Goal: Transaction & Acquisition: Book appointment/travel/reservation

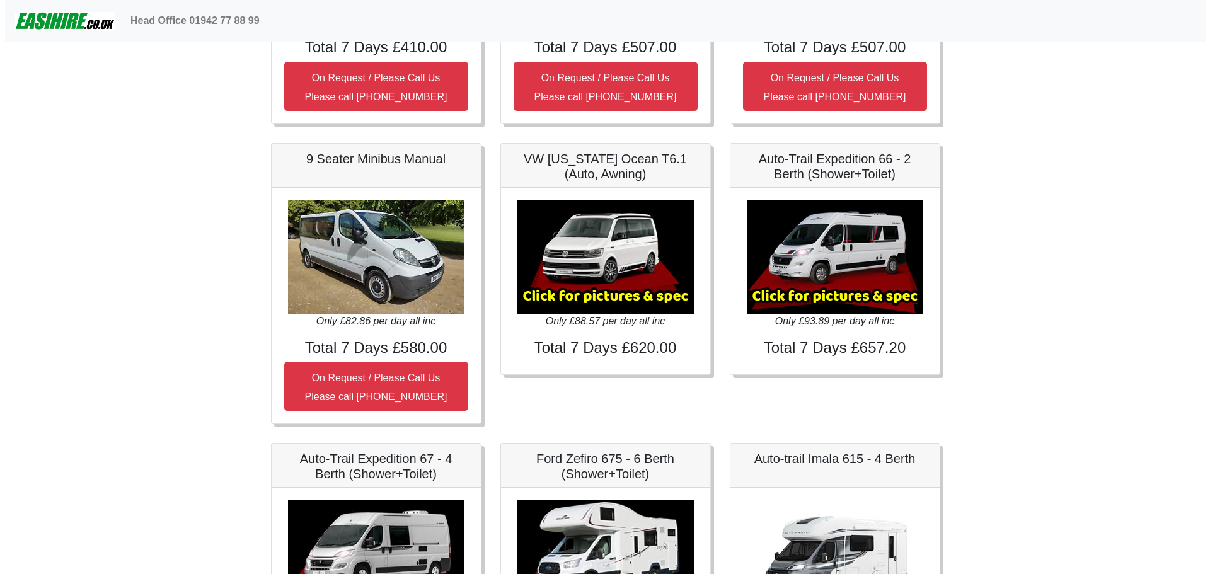
scroll to position [1512, 0]
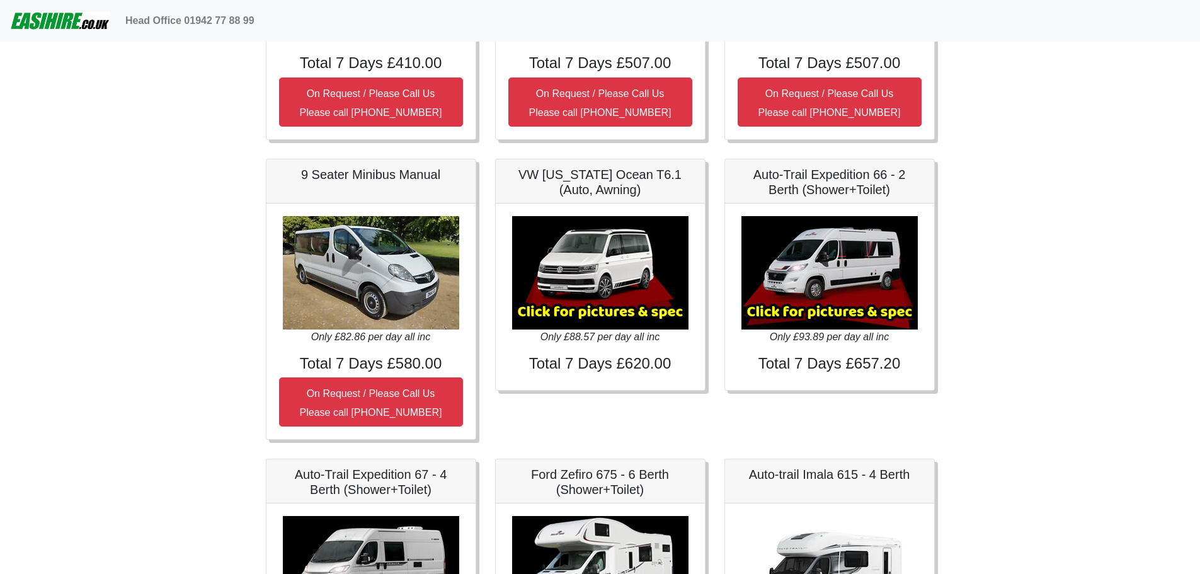
click at [649, 186] on h5 "VW [US_STATE] Ocean T6.1 (Auto, Awning)" at bounding box center [600, 182] width 184 height 30
click at [618, 350] on div "× VW [US_STATE] Ocean T6 Spec TECHNICAL DATA Engine: Diesel Transmission: DSG A…" at bounding box center [600, 296] width 209 height 187
click at [601, 287] on img at bounding box center [600, 272] width 176 height 113
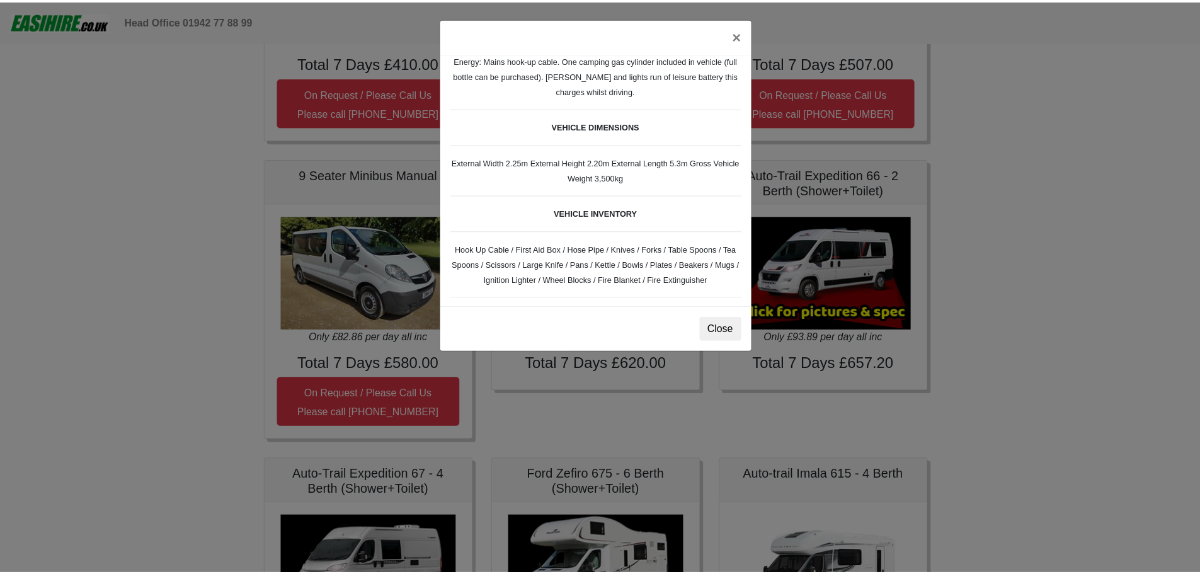
scroll to position [315, 0]
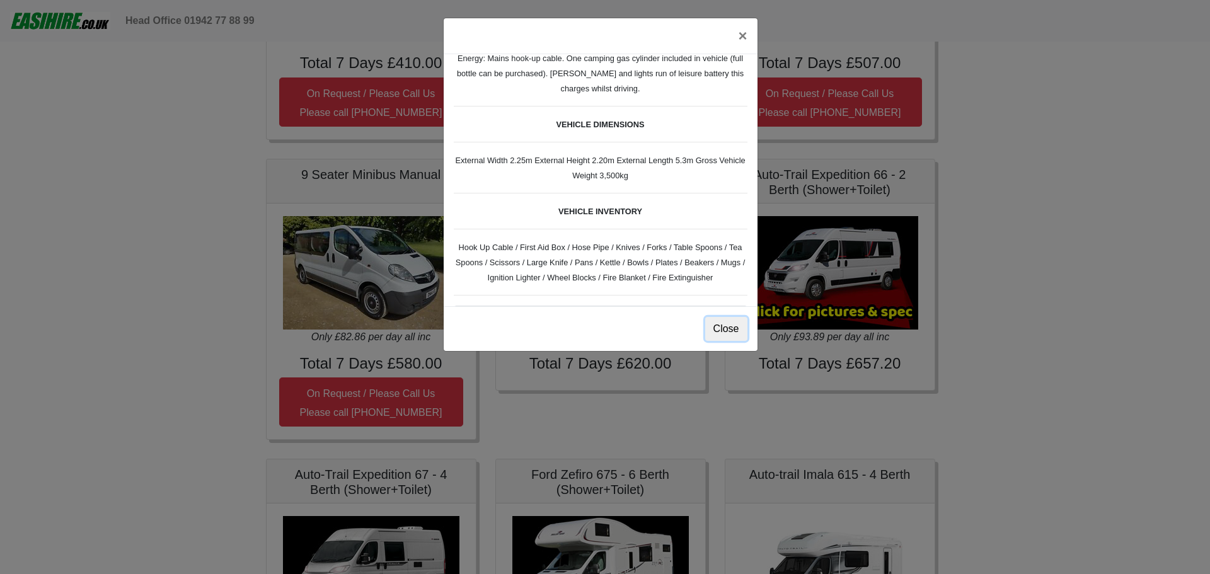
click at [729, 328] on button "Close" at bounding box center [726, 329] width 42 height 24
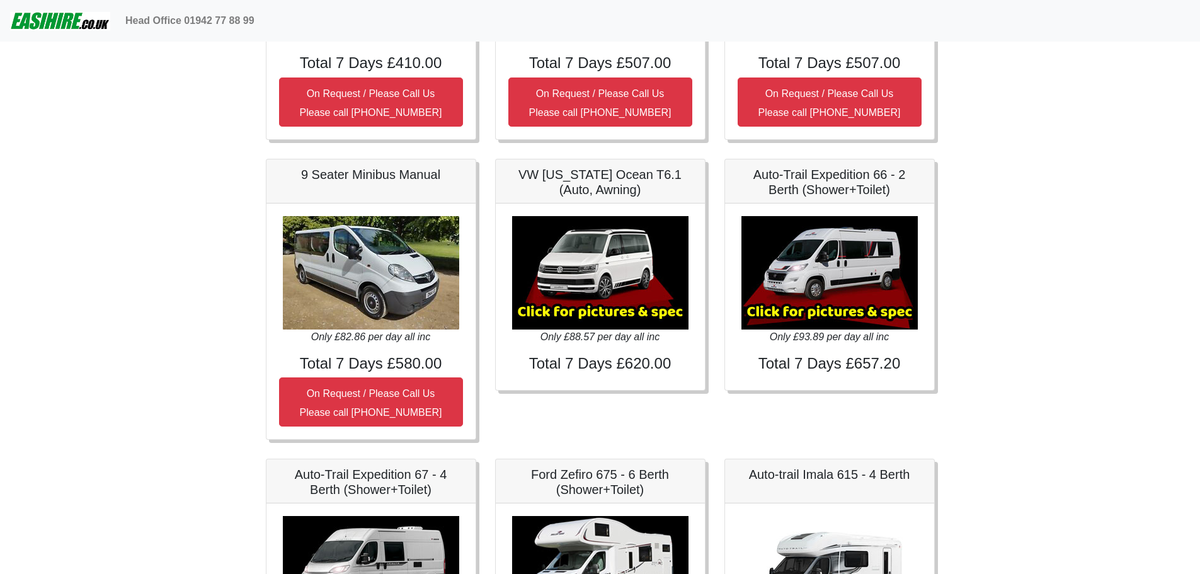
click at [616, 317] on img at bounding box center [600, 272] width 176 height 113
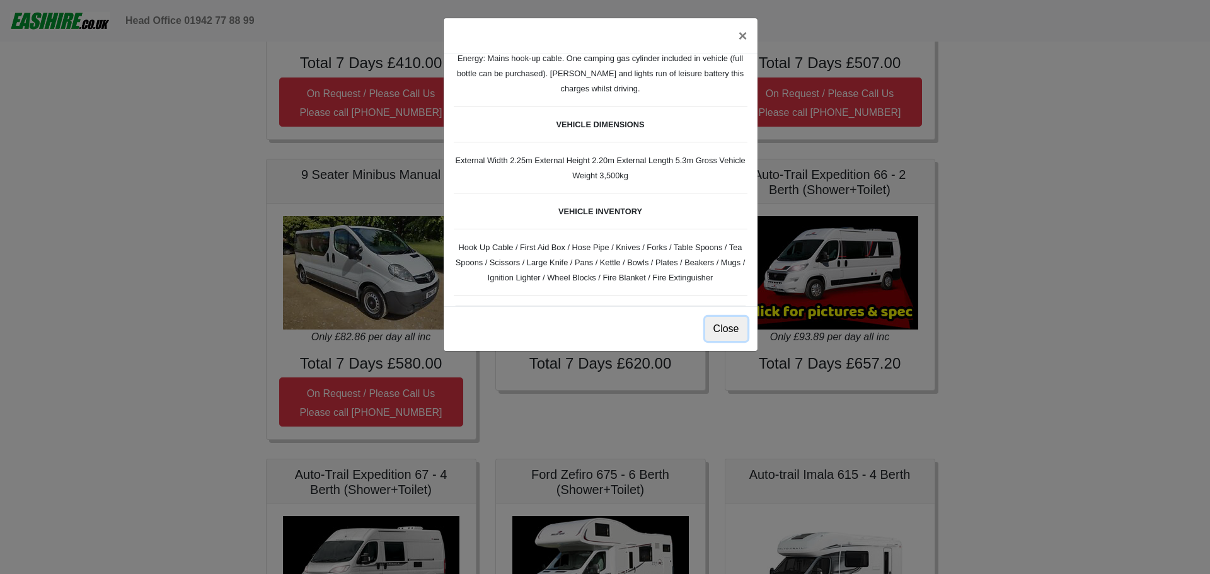
click at [719, 329] on button "Close" at bounding box center [726, 329] width 42 height 24
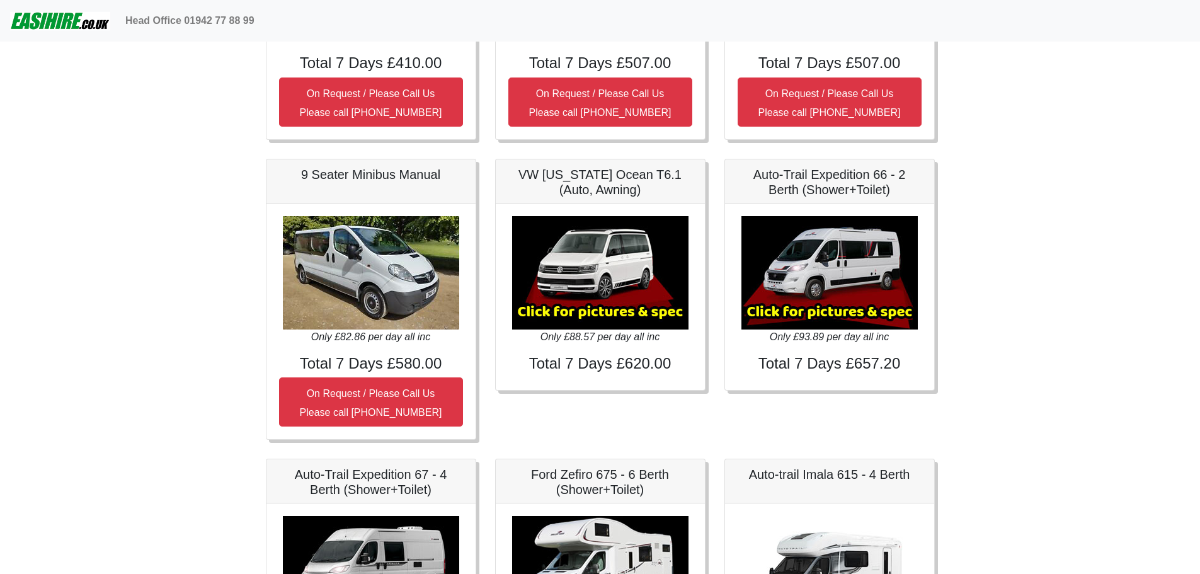
click at [599, 292] on img at bounding box center [600, 272] width 176 height 113
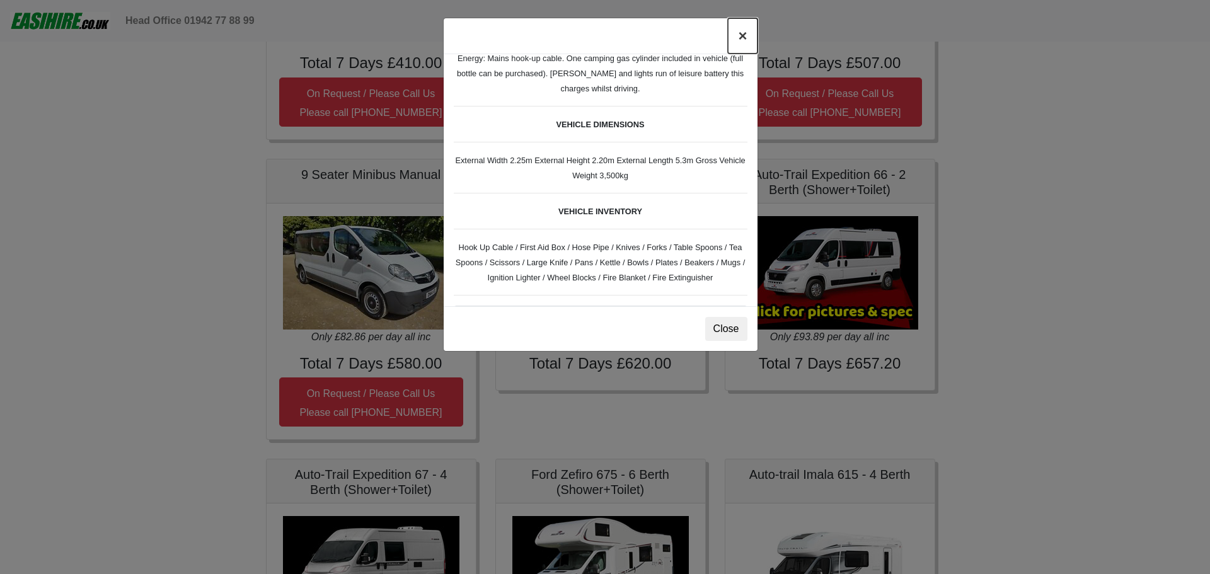
click at [743, 37] on button "×" at bounding box center [742, 35] width 29 height 35
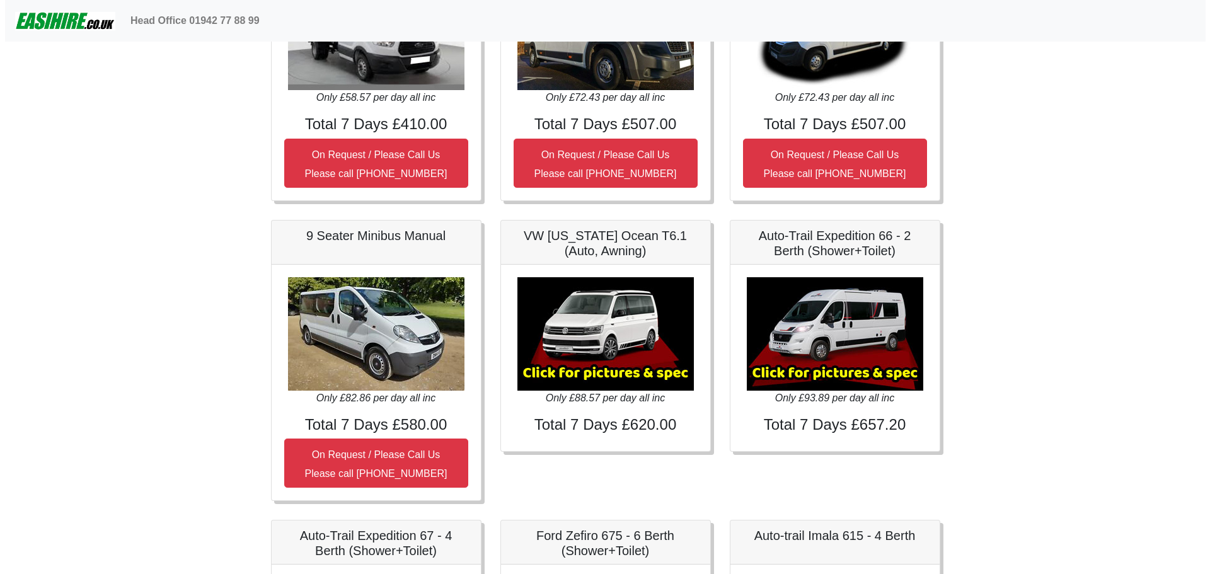
scroll to position [1449, 0]
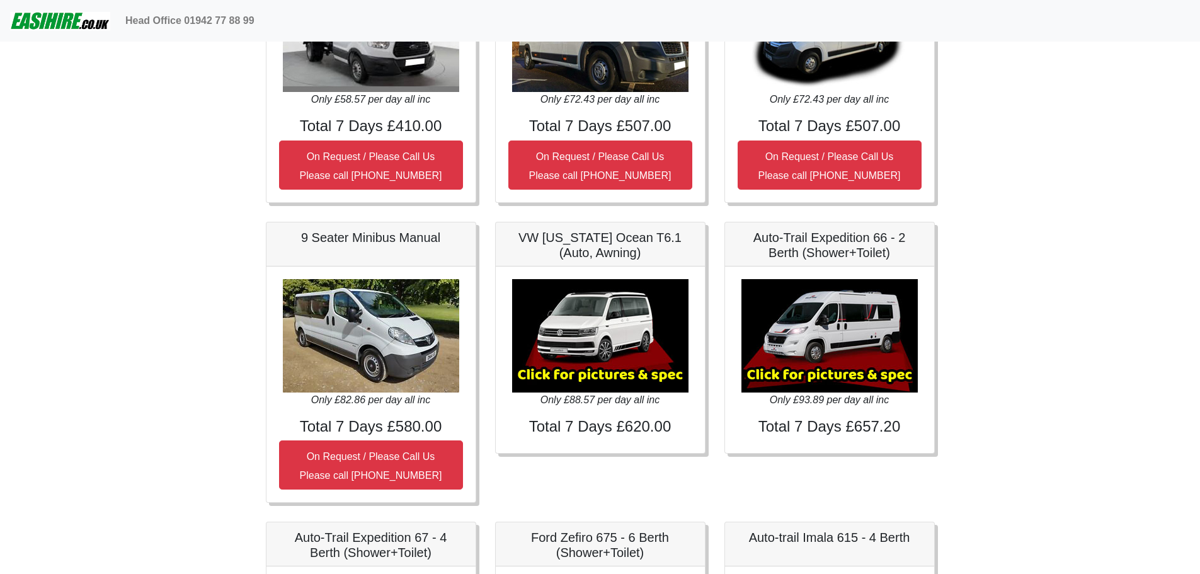
click at [609, 241] on h5 "VW [US_STATE] Ocean T6.1 (Auto, Awning)" at bounding box center [600, 245] width 184 height 30
click at [593, 416] on div "× VW California Ocean T6 Spec TECHNICAL DATA Engine: Diesel Transmission: DSG A…" at bounding box center [600, 359] width 209 height 187
click at [604, 377] on img at bounding box center [600, 335] width 176 height 113
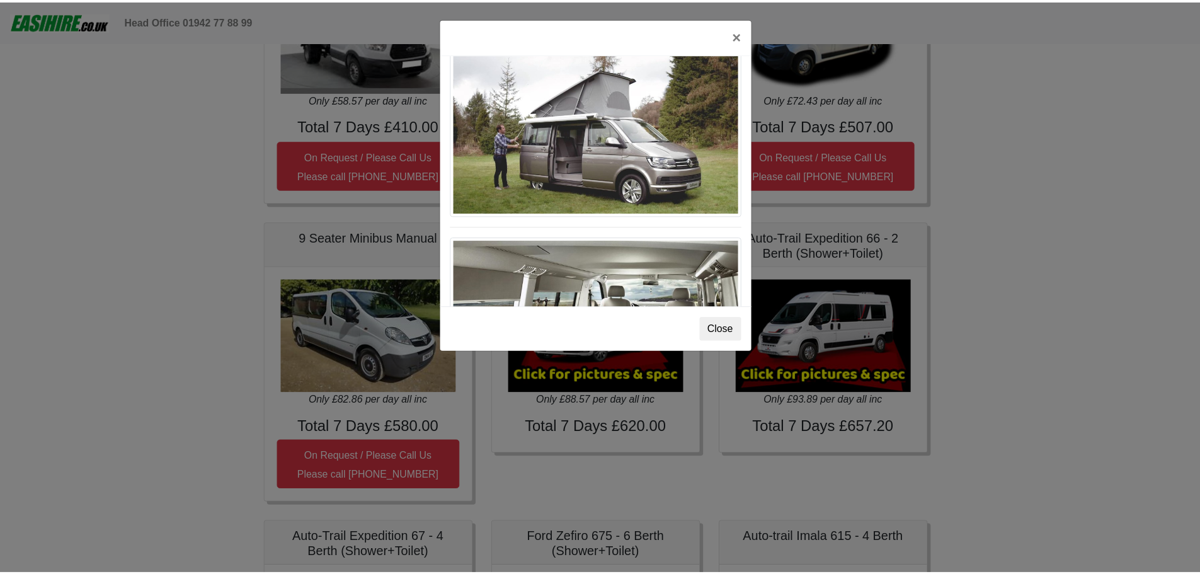
scroll to position [1374, 0]
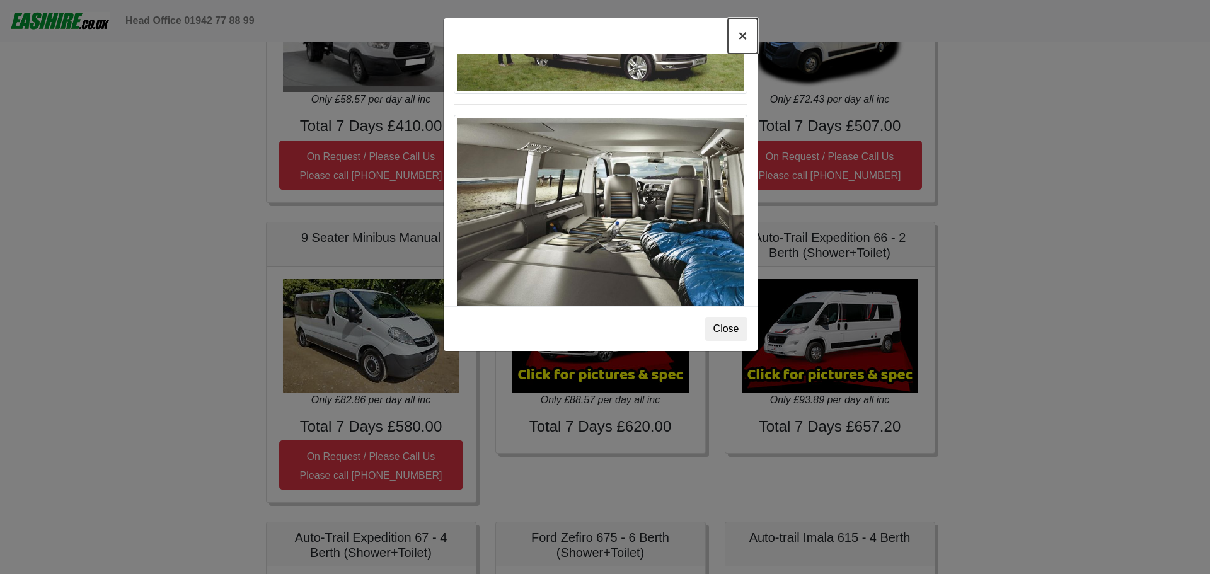
click at [738, 35] on button "×" at bounding box center [742, 35] width 29 height 35
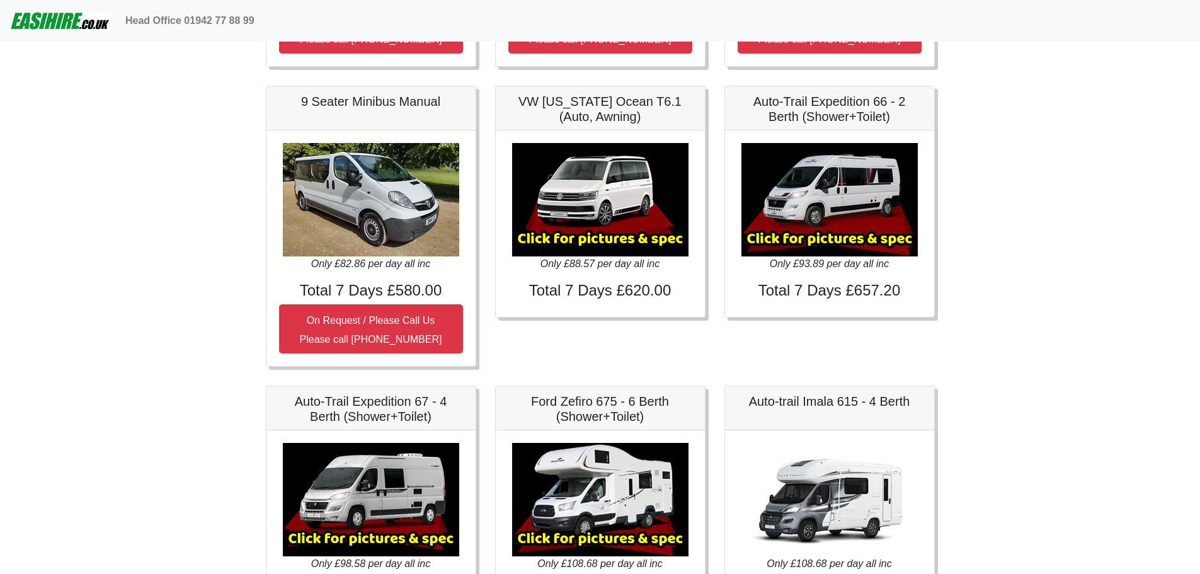
scroll to position [1512, 0]
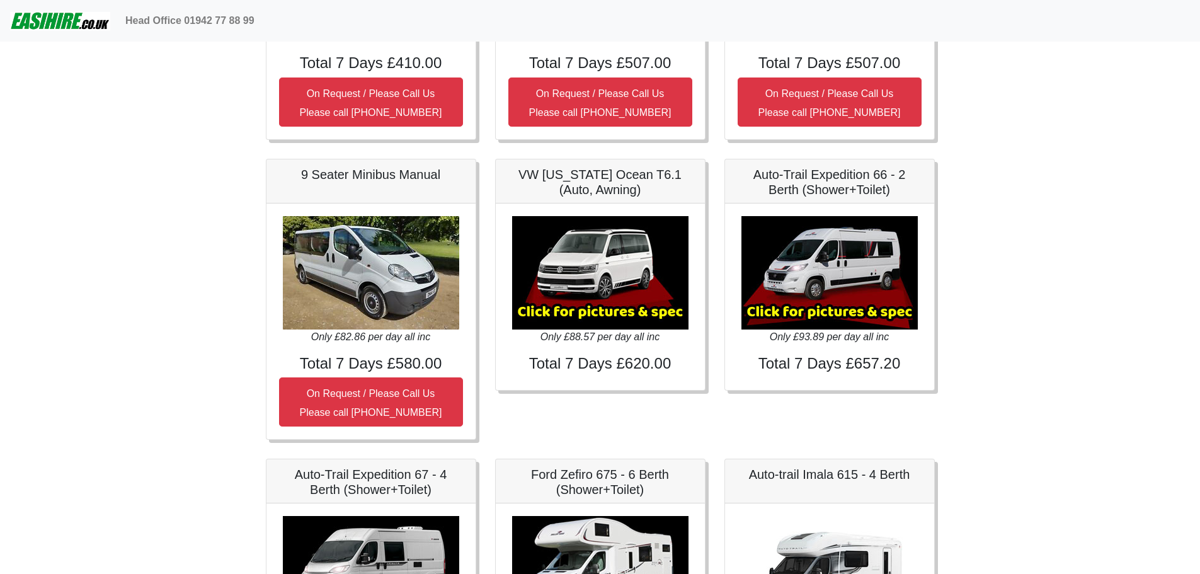
click at [619, 187] on h5 "VW [US_STATE] Ocean T6.1 (Auto, Awning)" at bounding box center [600, 182] width 184 height 30
click at [657, 186] on h5 "VW [US_STATE] Ocean T6.1 (Auto, Awning)" at bounding box center [600, 182] width 184 height 30
click at [528, 185] on h5 "VW [US_STATE] Ocean T6.1 (Auto, Awning)" at bounding box center [600, 182] width 184 height 30
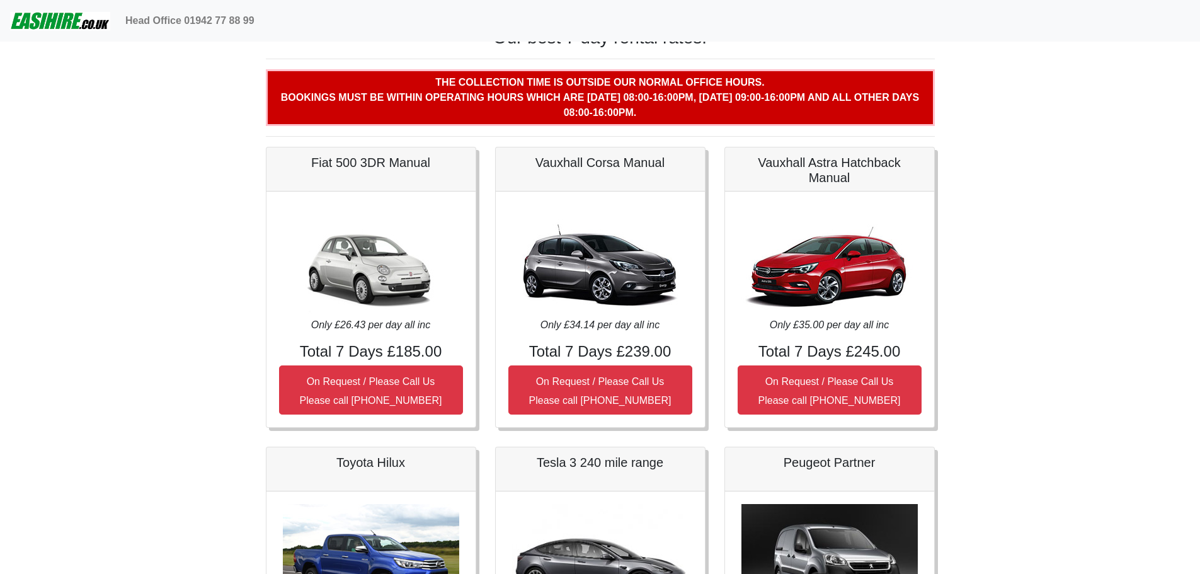
scroll to position [0, 0]
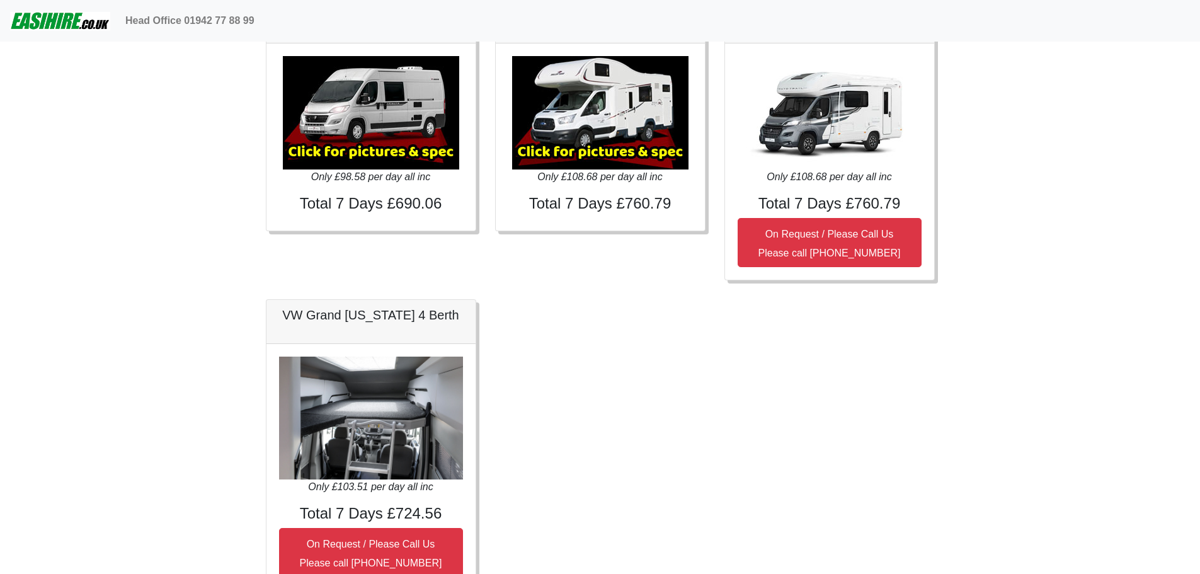
scroll to position [2037, 0]
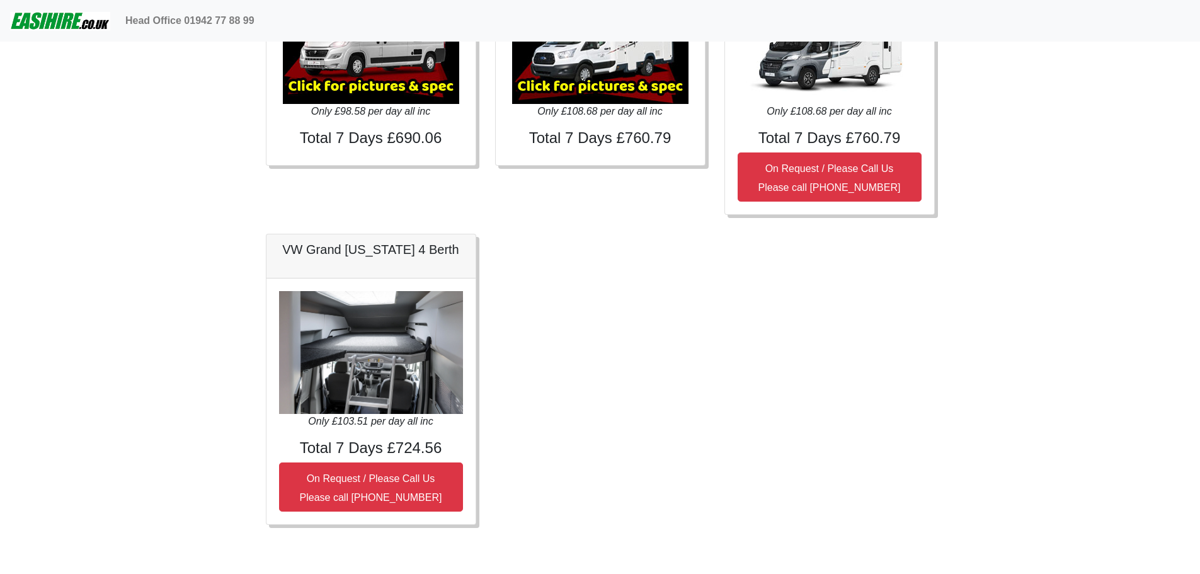
click at [411, 379] on img at bounding box center [371, 352] width 184 height 123
click at [350, 454] on h4 "Total 7 Days £724.56" at bounding box center [371, 448] width 184 height 18
click at [382, 360] on img at bounding box center [371, 352] width 184 height 123
drag, startPoint x: 398, startPoint y: 245, endPoint x: 455, endPoint y: 241, distance: 57.5
click at [398, 245] on h5 "VW Grand [US_STATE] 4 Berth" at bounding box center [371, 249] width 184 height 15
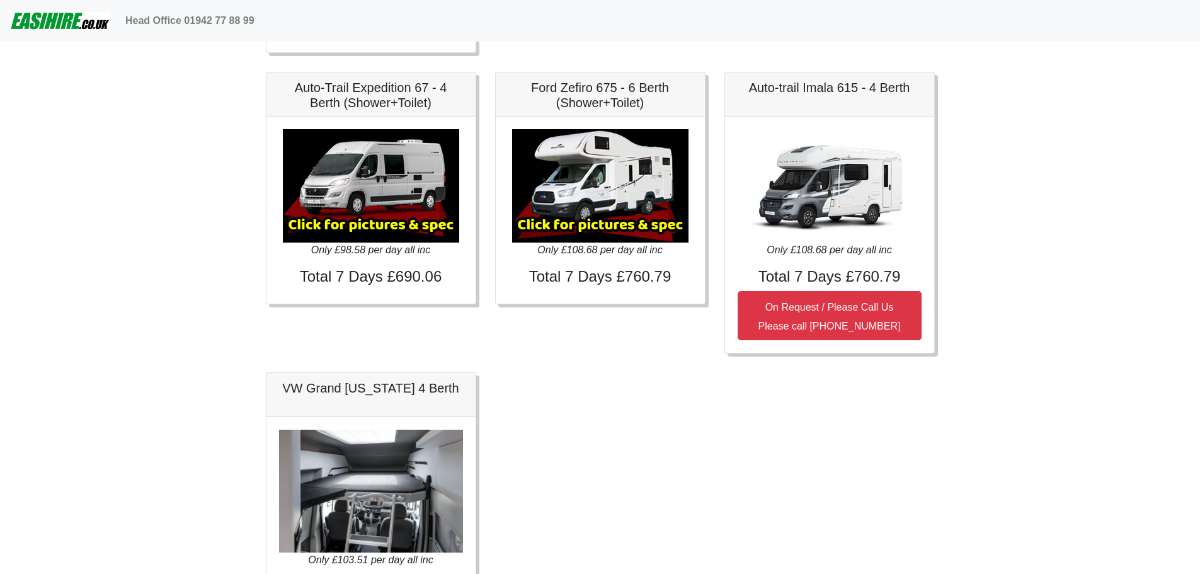
scroll to position [1848, 0]
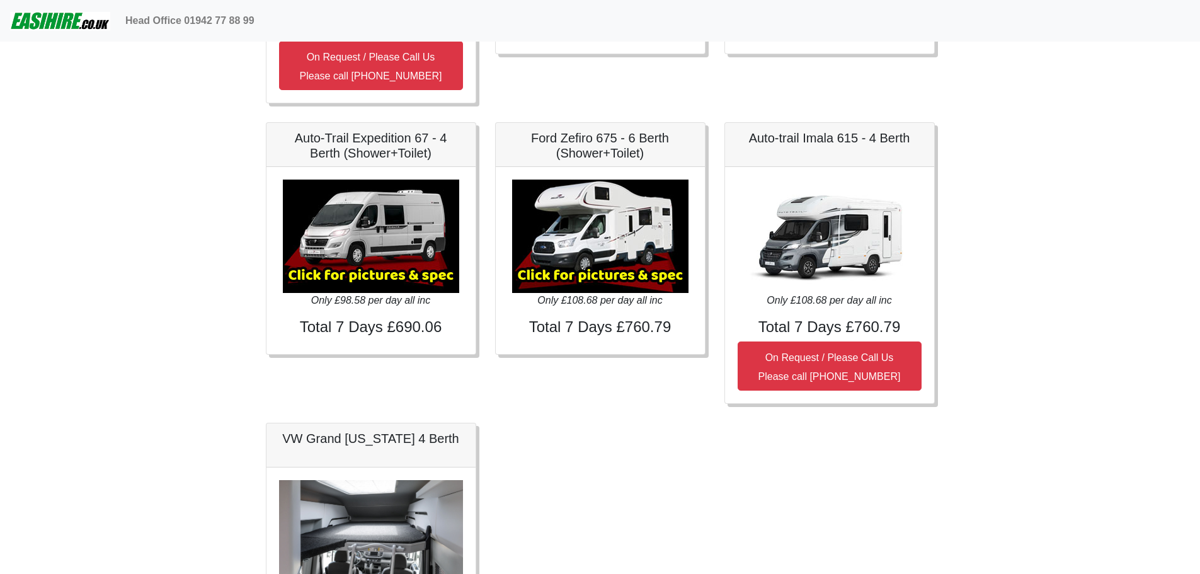
click at [611, 147] on h5 "Ford Zefiro 675 - 6 Berth (Shower+Toilet)" at bounding box center [600, 145] width 184 height 30
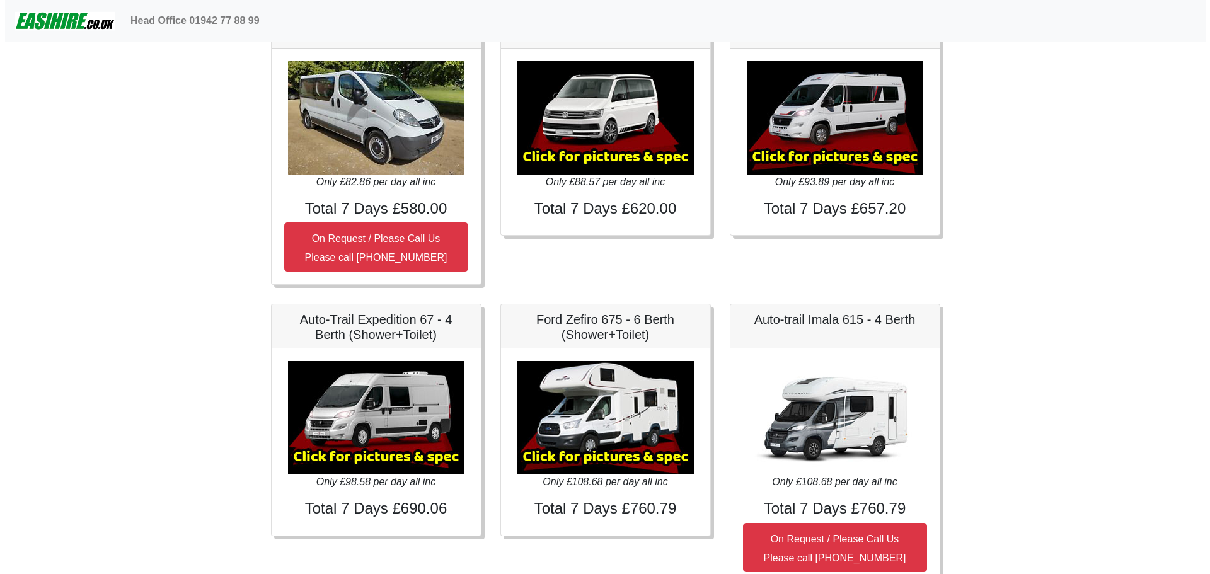
scroll to position [1659, 0]
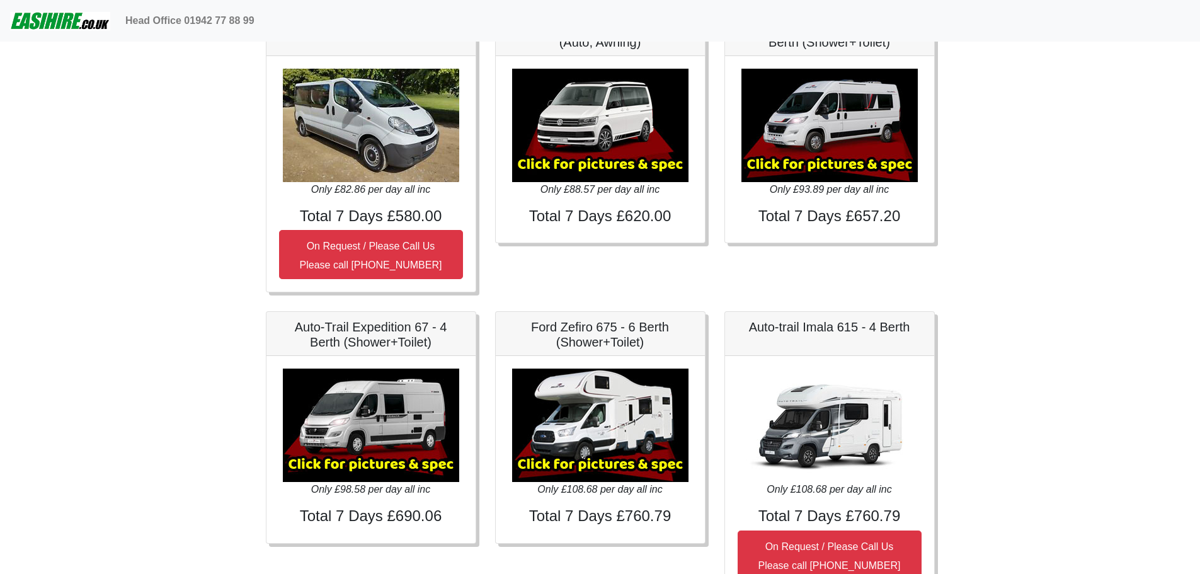
click at [588, 163] on img at bounding box center [600, 125] width 176 height 113
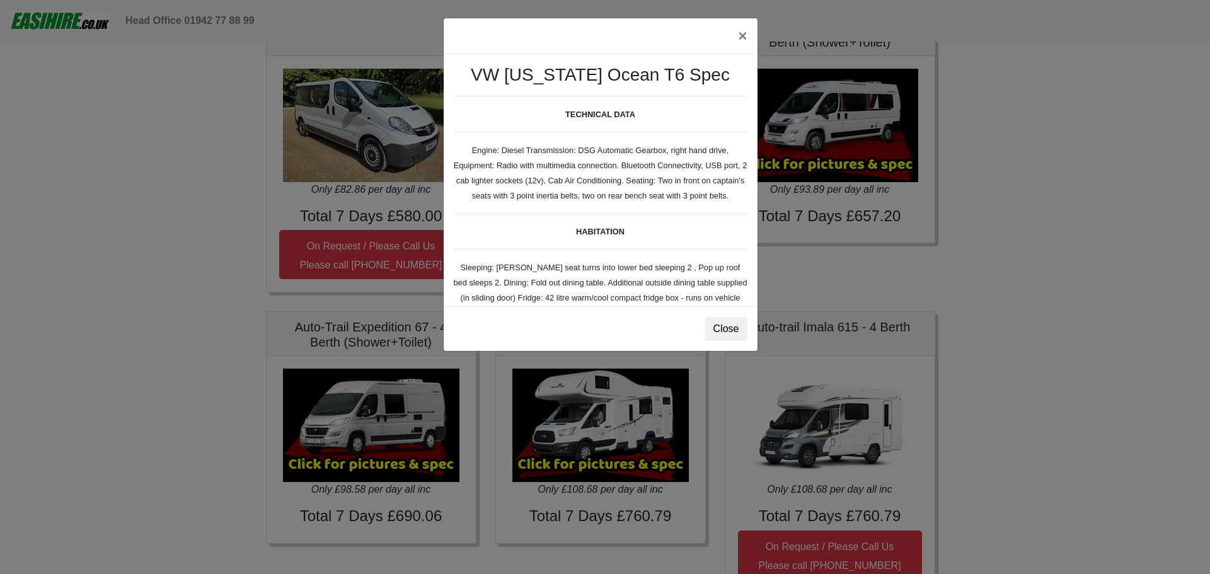
click at [595, 467] on div "× VW California Ocean T6 Spec TECHNICAL DATA Engine: Diesel Transmission: DSG A…" at bounding box center [605, 287] width 1210 height 574
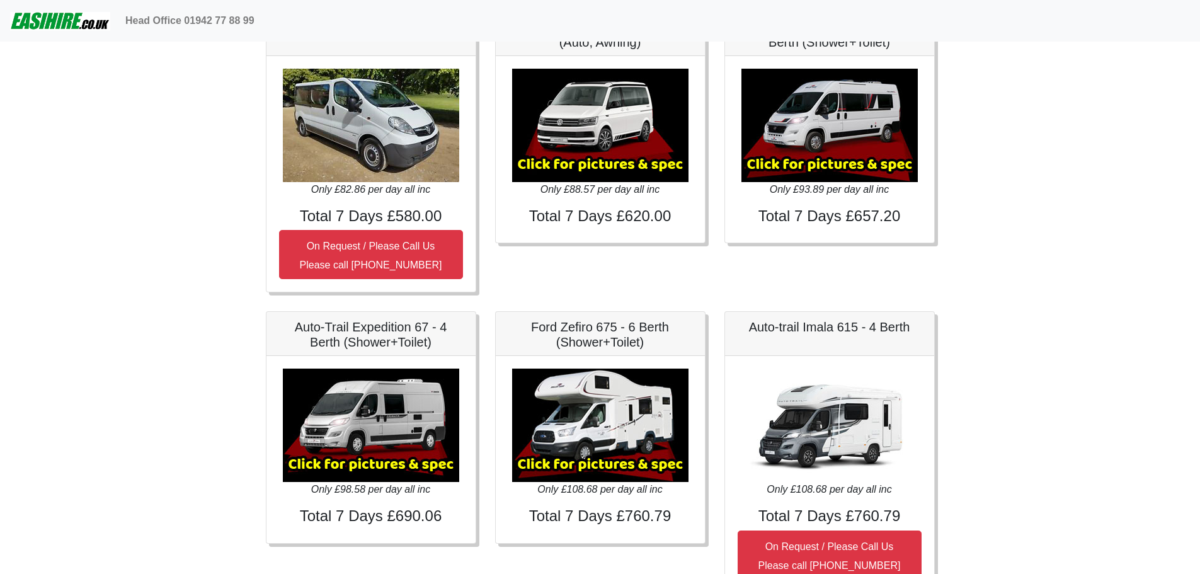
click at [595, 467] on img at bounding box center [600, 425] width 176 height 113
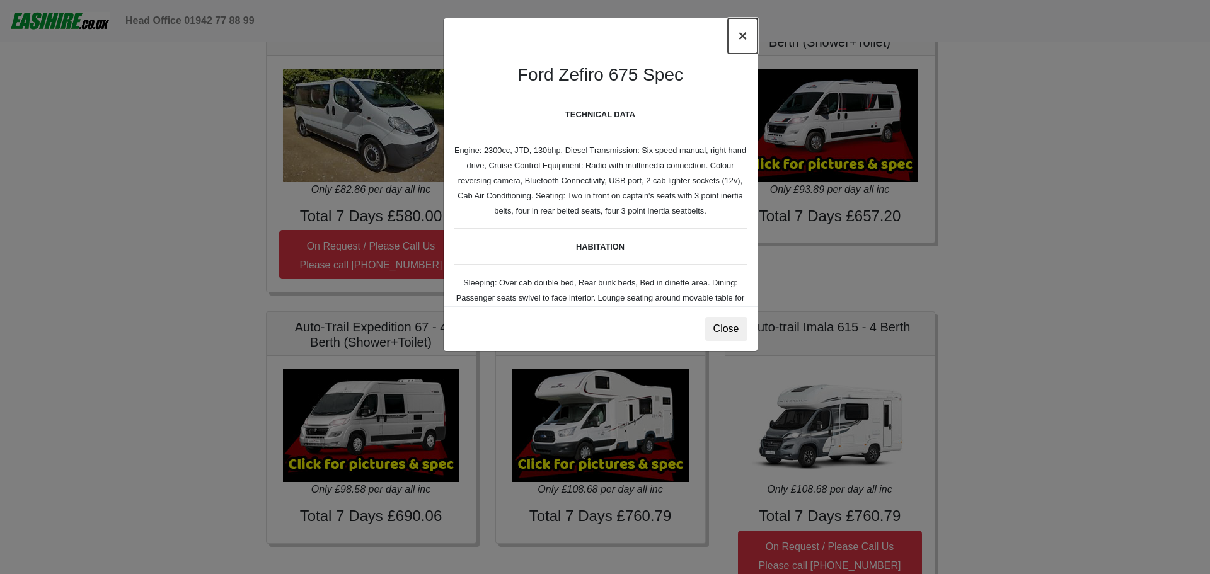
click at [741, 34] on button "×" at bounding box center [742, 35] width 29 height 35
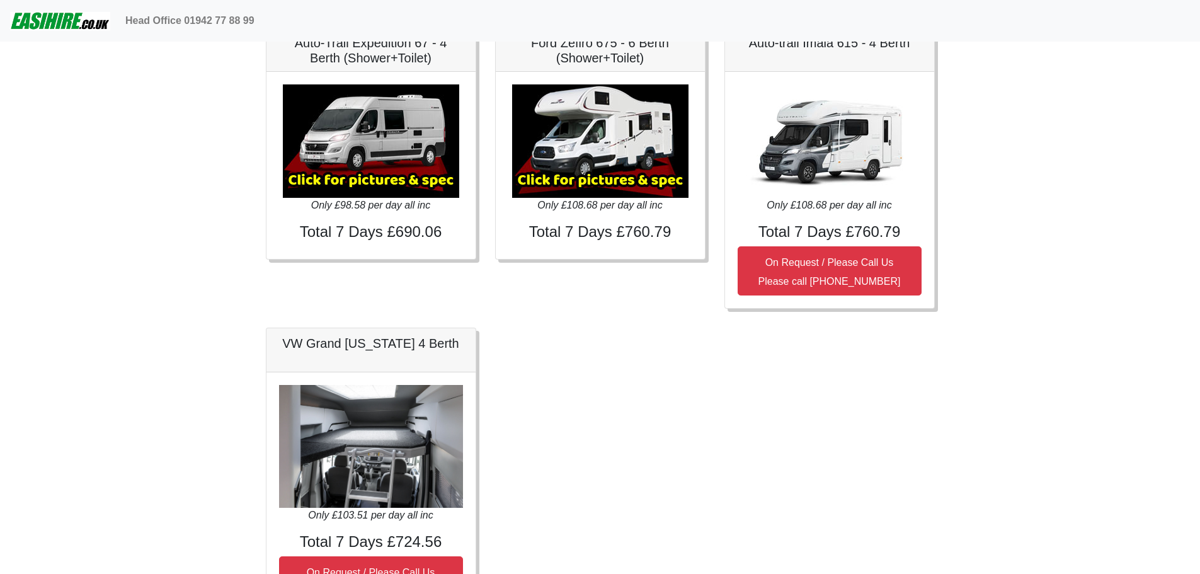
scroll to position [1974, 0]
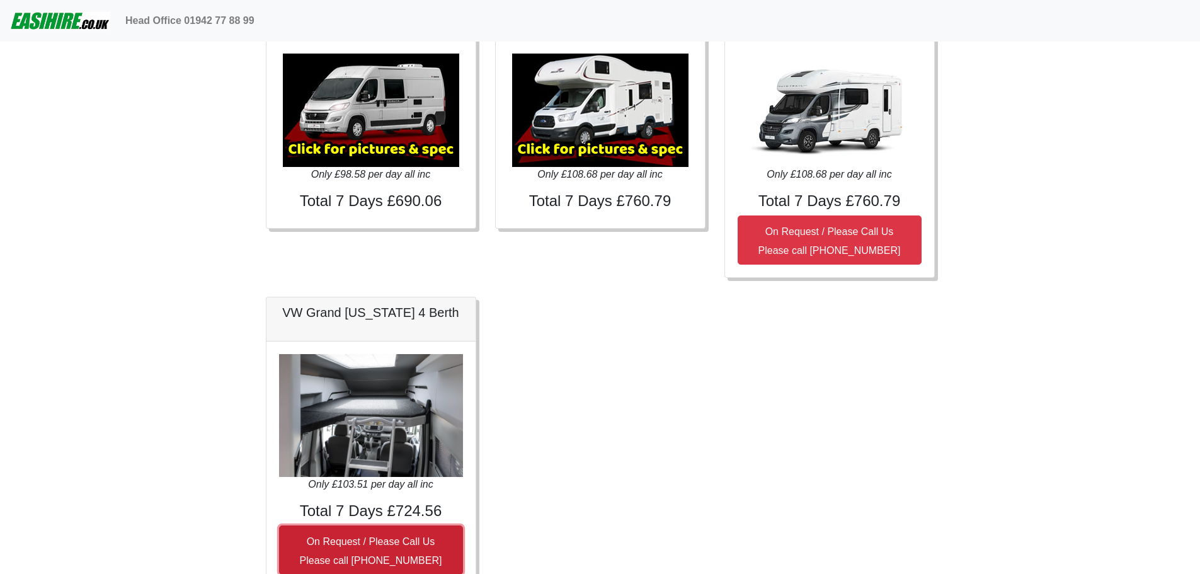
click at [365, 540] on small "On Request / Please Call Us Please call 0044 (0)131 322 6597" at bounding box center [371, 551] width 142 height 30
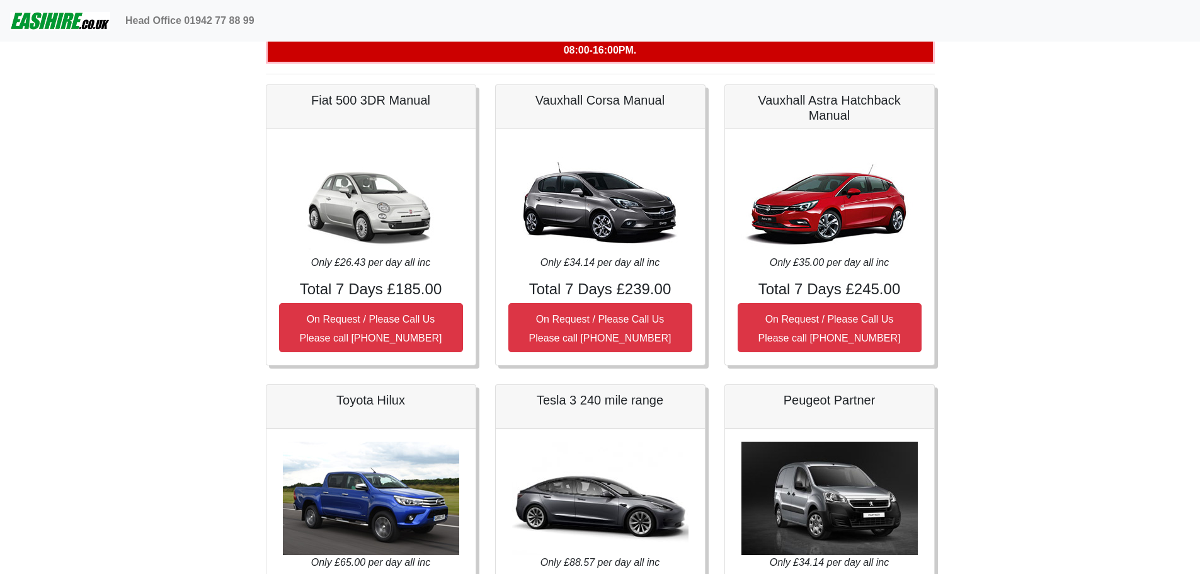
scroll to position [0, 0]
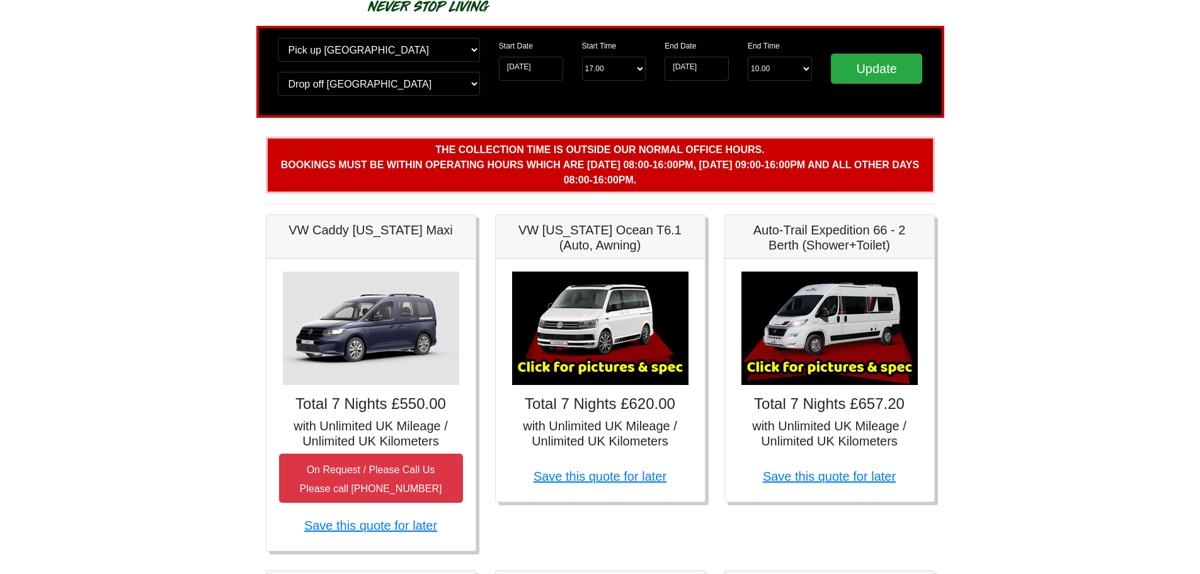
scroll to position [189, 0]
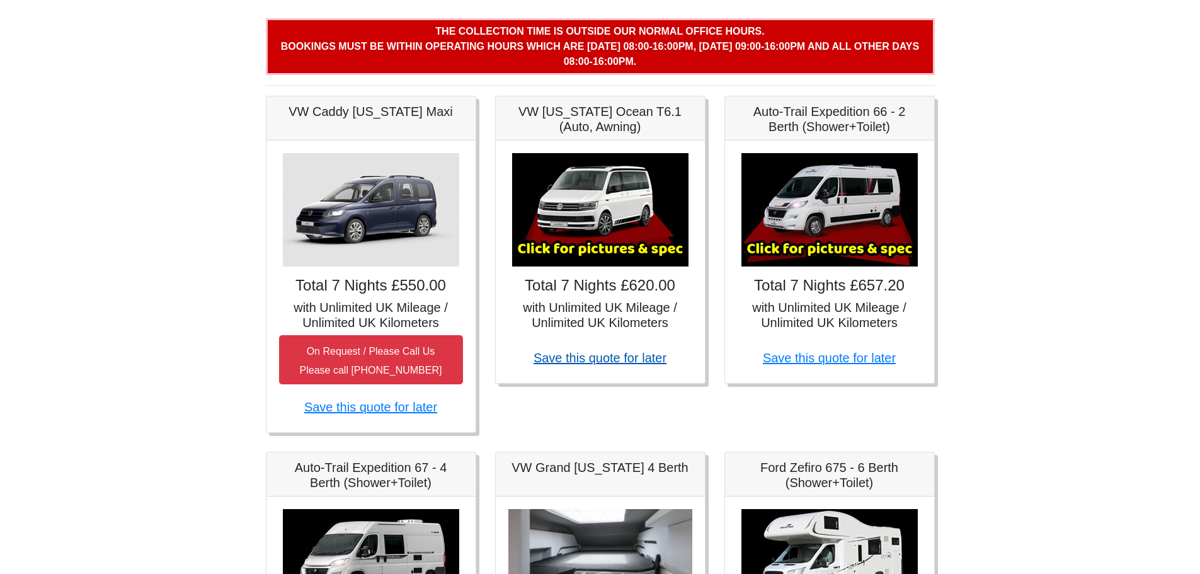
click at [606, 361] on link "Save this quote for later" at bounding box center [600, 358] width 133 height 14
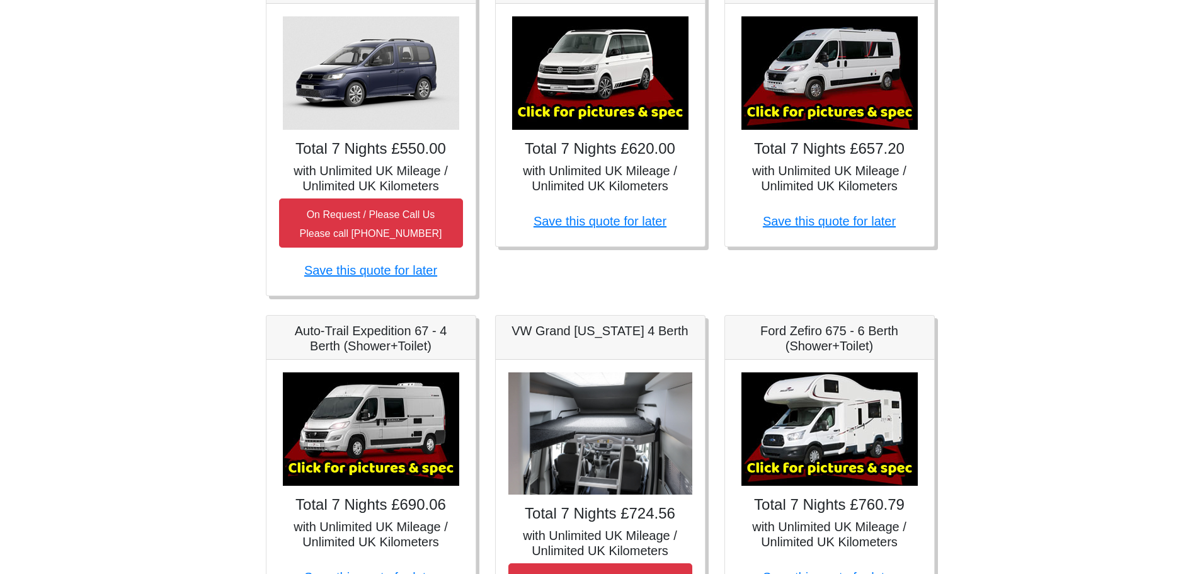
scroll to position [315, 0]
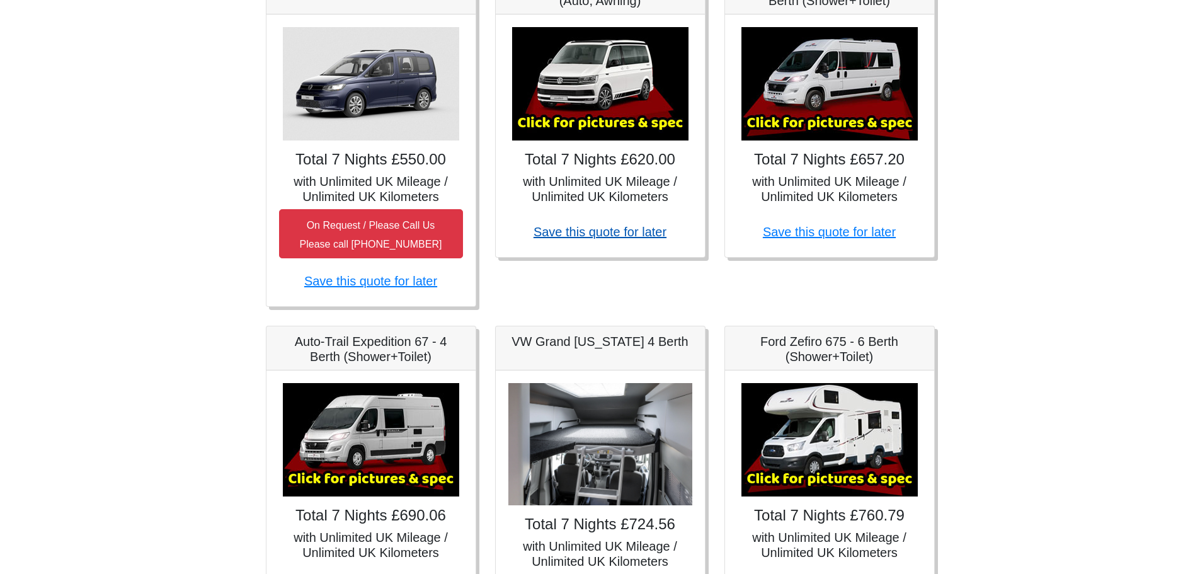
click at [621, 235] on link "Save this quote for later" at bounding box center [600, 232] width 133 height 14
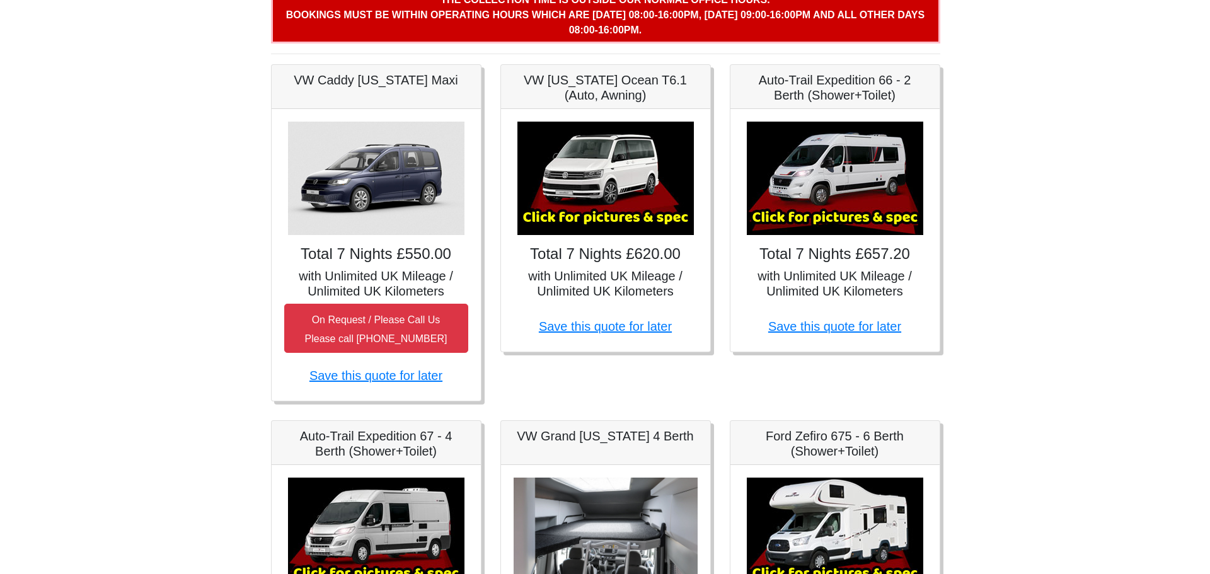
scroll to position [189, 0]
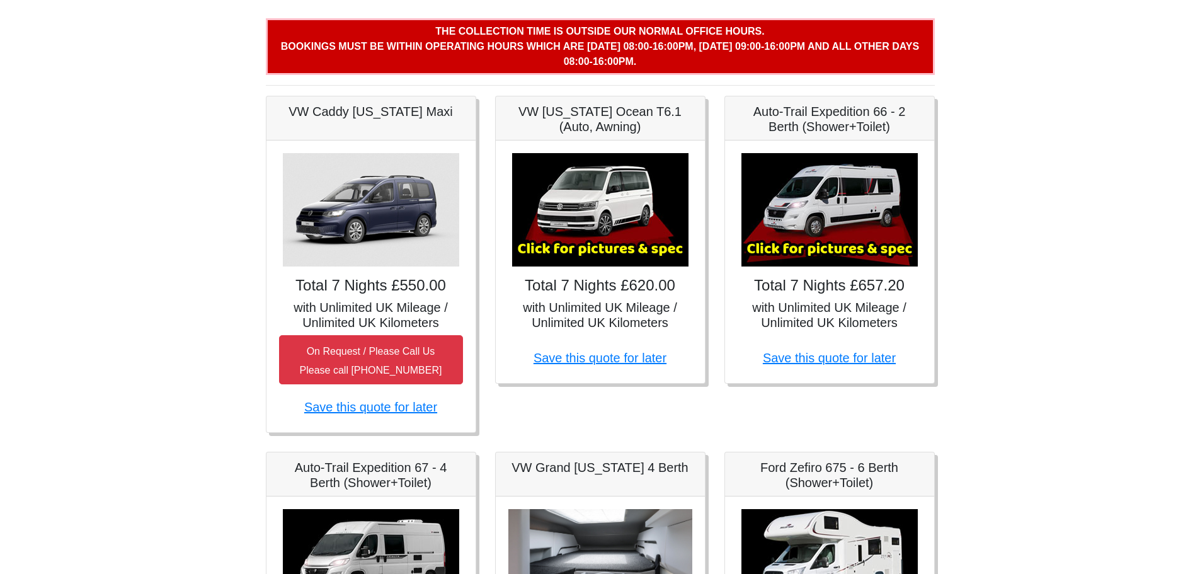
click at [604, 250] on img at bounding box center [600, 209] width 176 height 113
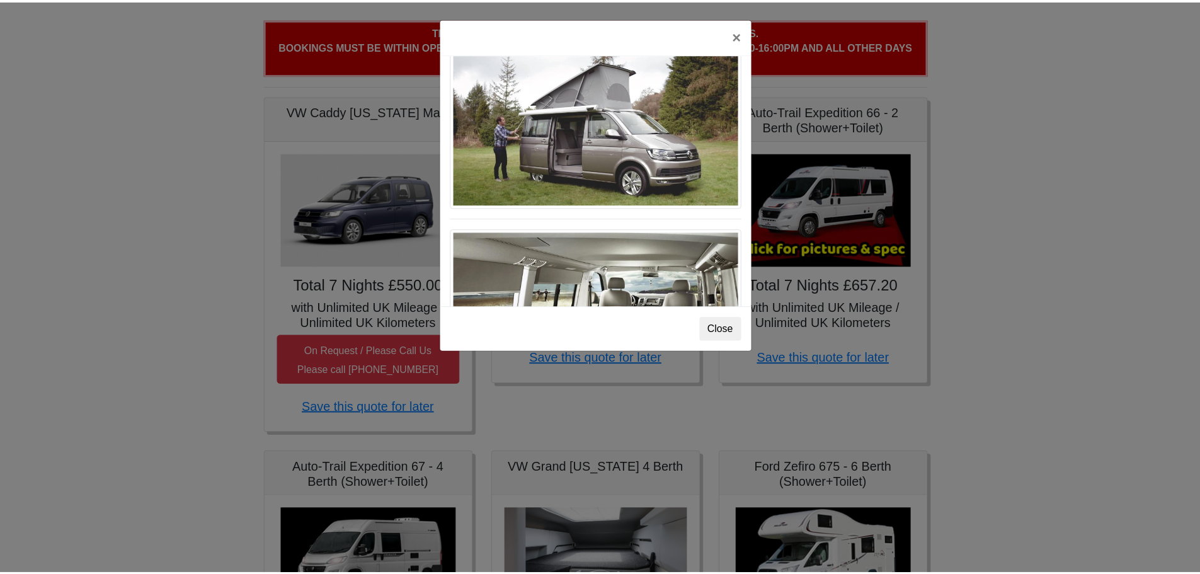
scroll to position [1374, 0]
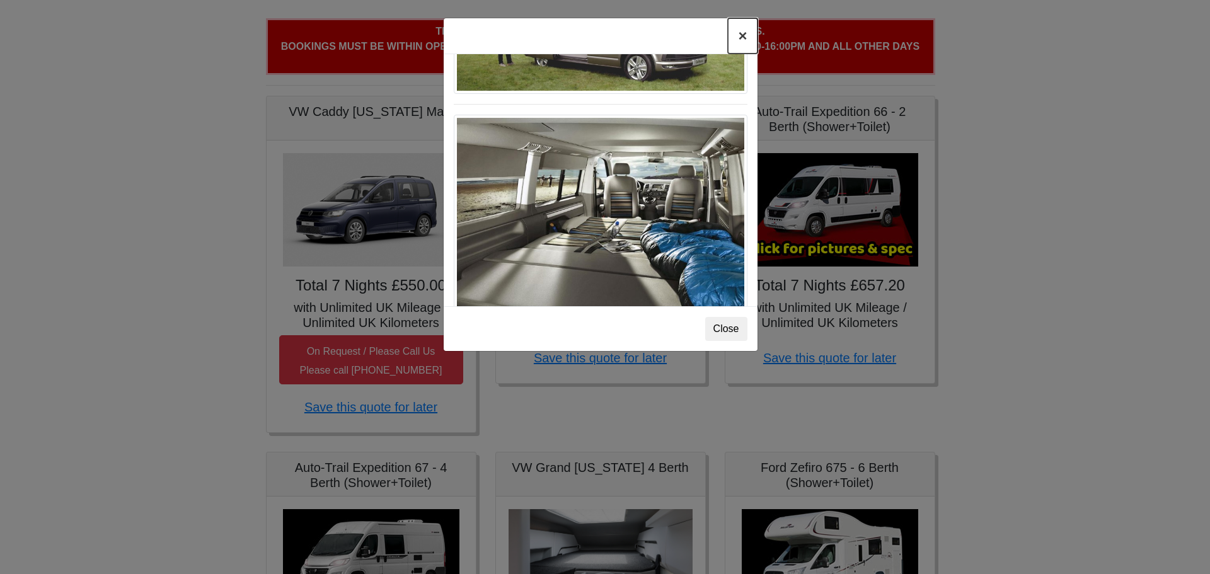
click at [745, 37] on button "×" at bounding box center [742, 35] width 29 height 35
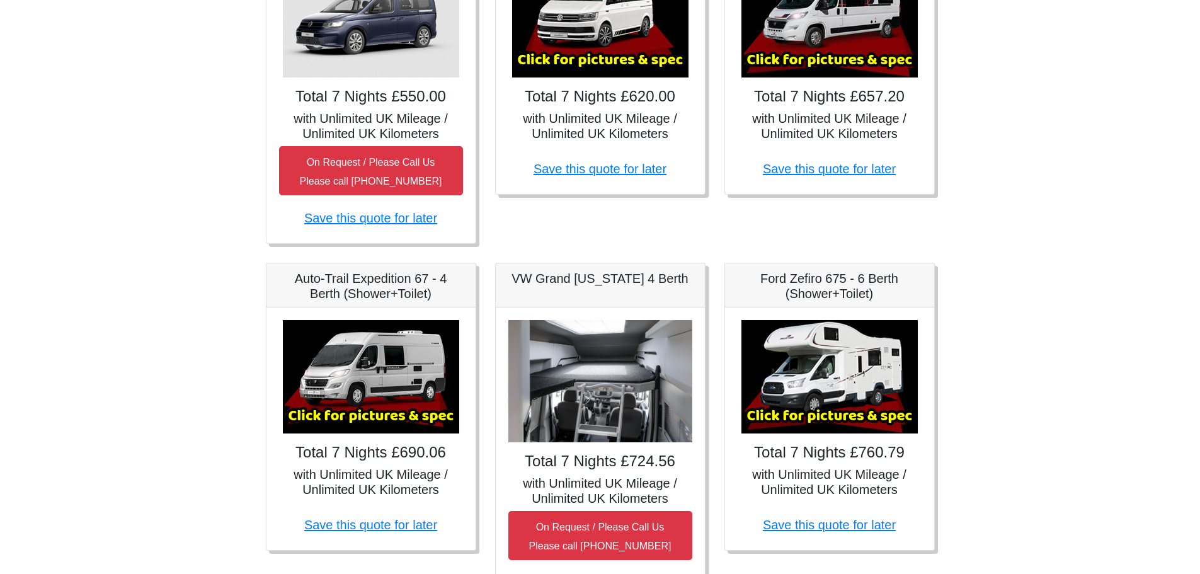
scroll to position [441, 0]
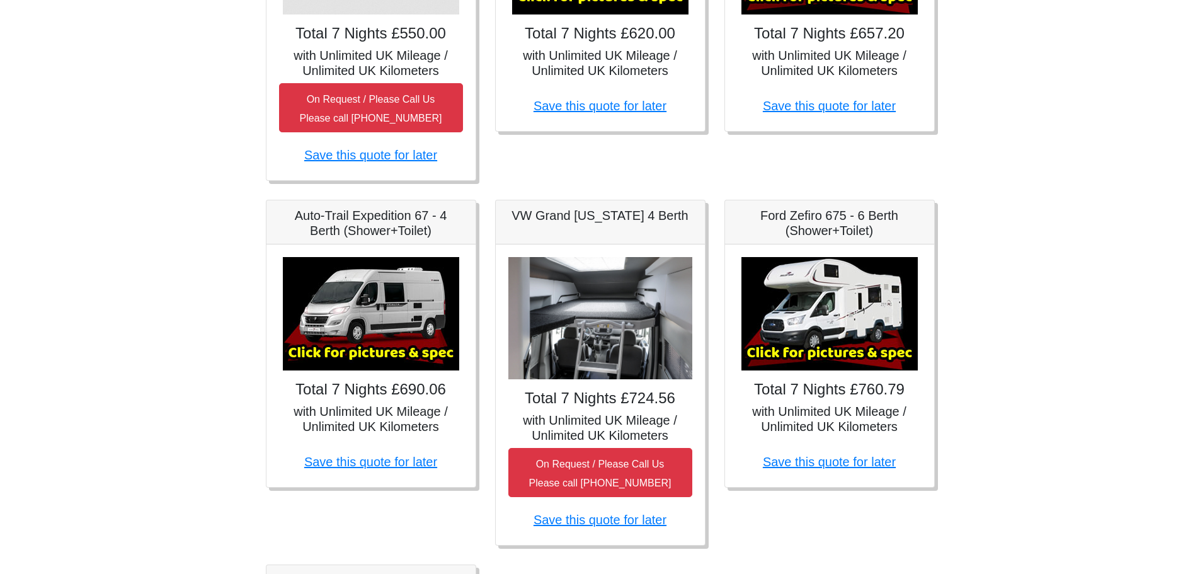
click at [619, 432] on h5 "with Unlimited UK Mileage / Unlimited UK Kilometers" at bounding box center [600, 428] width 184 height 30
click at [610, 398] on h4 "Total 7 Nights £724.56" at bounding box center [600, 398] width 184 height 18
click at [614, 353] on img at bounding box center [600, 318] width 184 height 123
click at [602, 255] on div "Total 7 Nights £724.56 with Unlimited UK Mileage / Unlimited UK Kilometers On R…" at bounding box center [600, 394] width 209 height 300
click at [605, 228] on div "VW Grand [US_STATE] 4 Berth" at bounding box center [600, 222] width 209 height 44
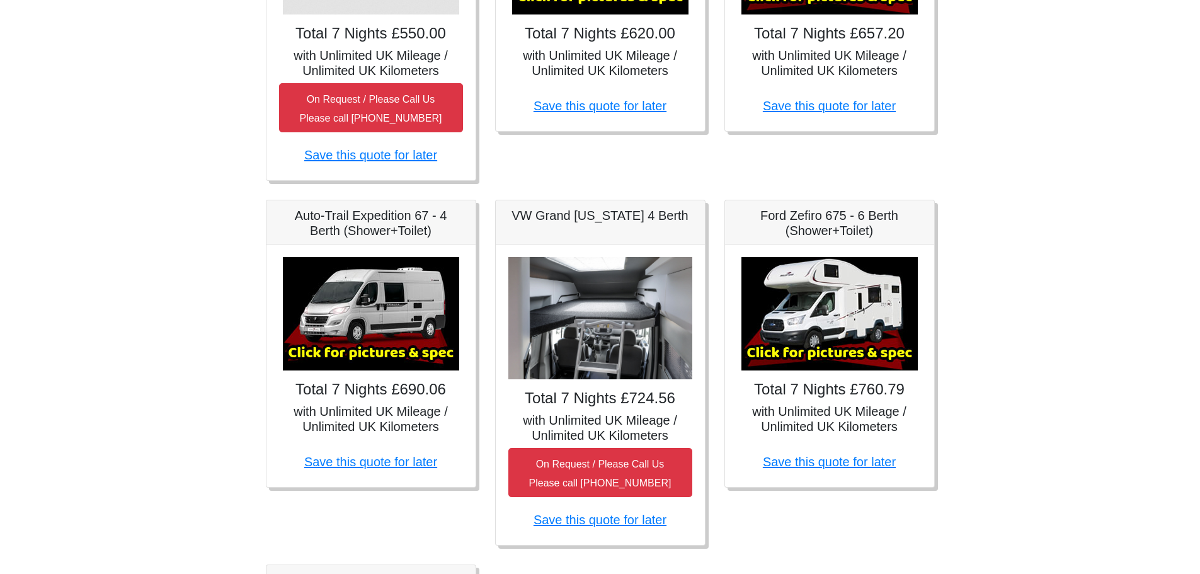
click at [605, 300] on img at bounding box center [600, 318] width 184 height 123
click at [604, 307] on img at bounding box center [600, 318] width 184 height 123
click at [602, 306] on img at bounding box center [600, 318] width 184 height 123
click at [605, 365] on img at bounding box center [600, 318] width 184 height 123
click at [609, 350] on img at bounding box center [600, 318] width 184 height 123
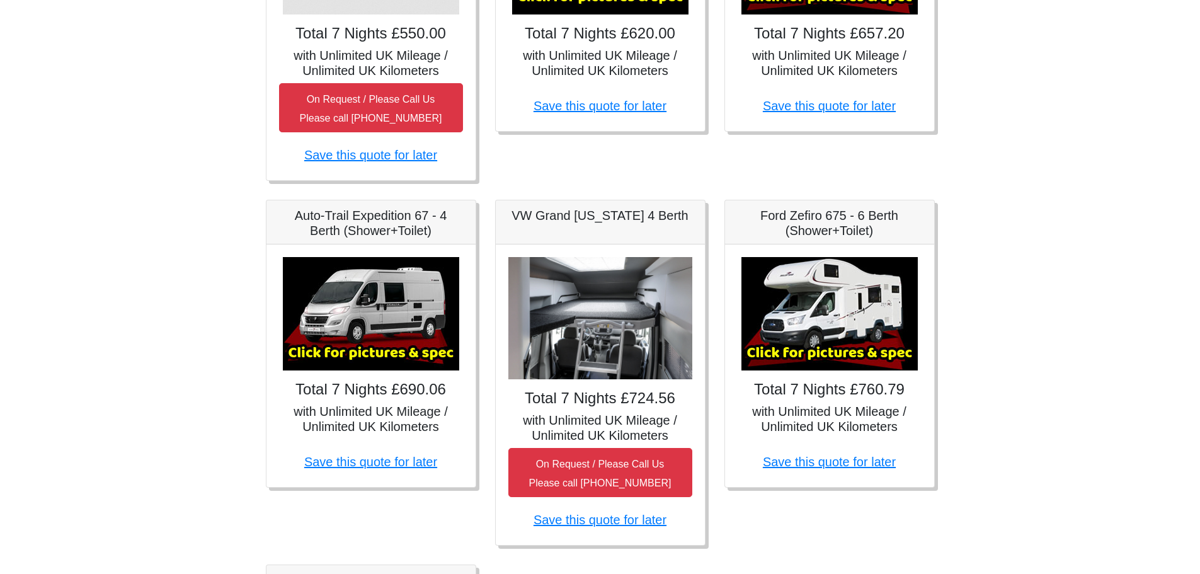
drag, startPoint x: 609, startPoint y: 350, endPoint x: 542, endPoint y: 356, distance: 67.7
click at [542, 356] on img at bounding box center [600, 318] width 184 height 123
click at [593, 216] on h5 "VW Grand [US_STATE] 4 Berth" at bounding box center [600, 215] width 184 height 15
click at [593, 215] on h5 "VW Grand [US_STATE] 4 Berth" at bounding box center [600, 215] width 184 height 15
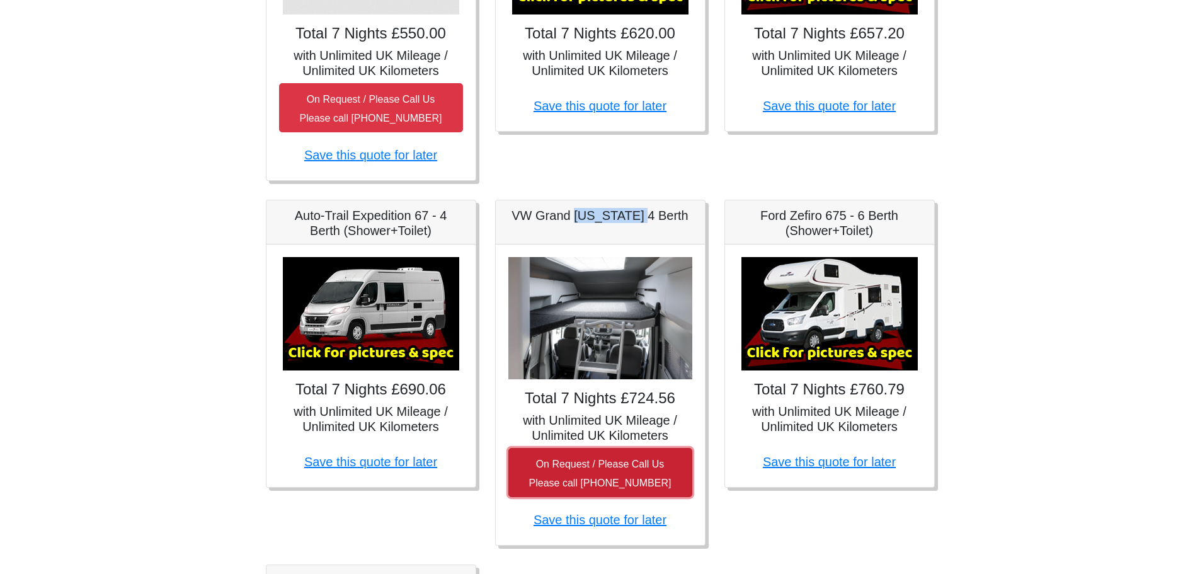
click at [598, 485] on small "On Request / Please Call Us Please call 0044 (0)131 322 6597" at bounding box center [600, 474] width 142 height 30
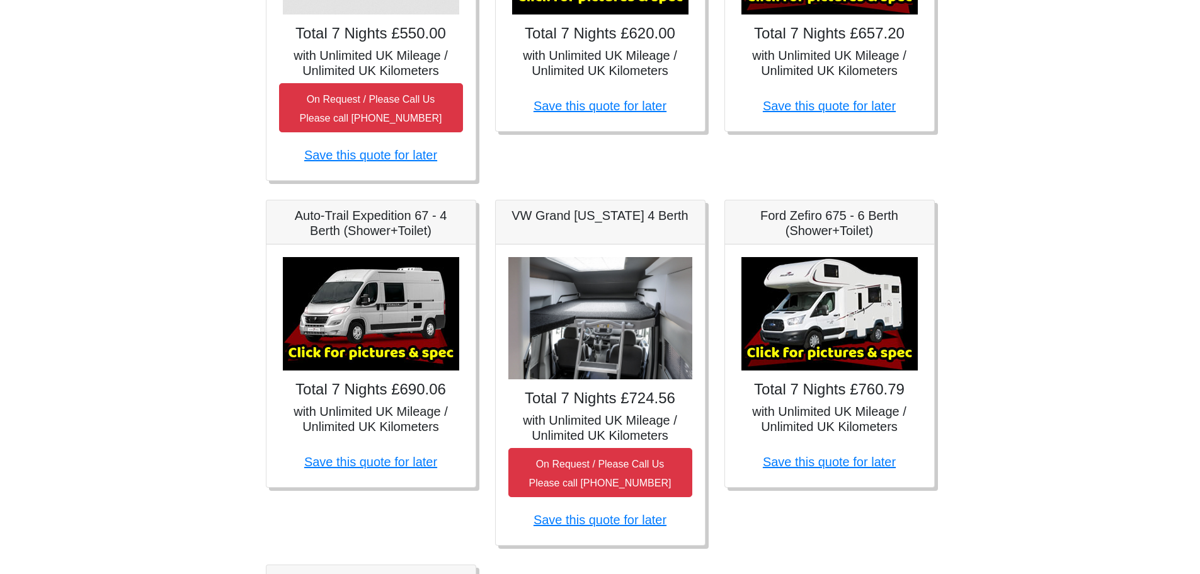
click at [607, 403] on h4 "Total 7 Nights £724.56" at bounding box center [600, 398] width 184 height 18
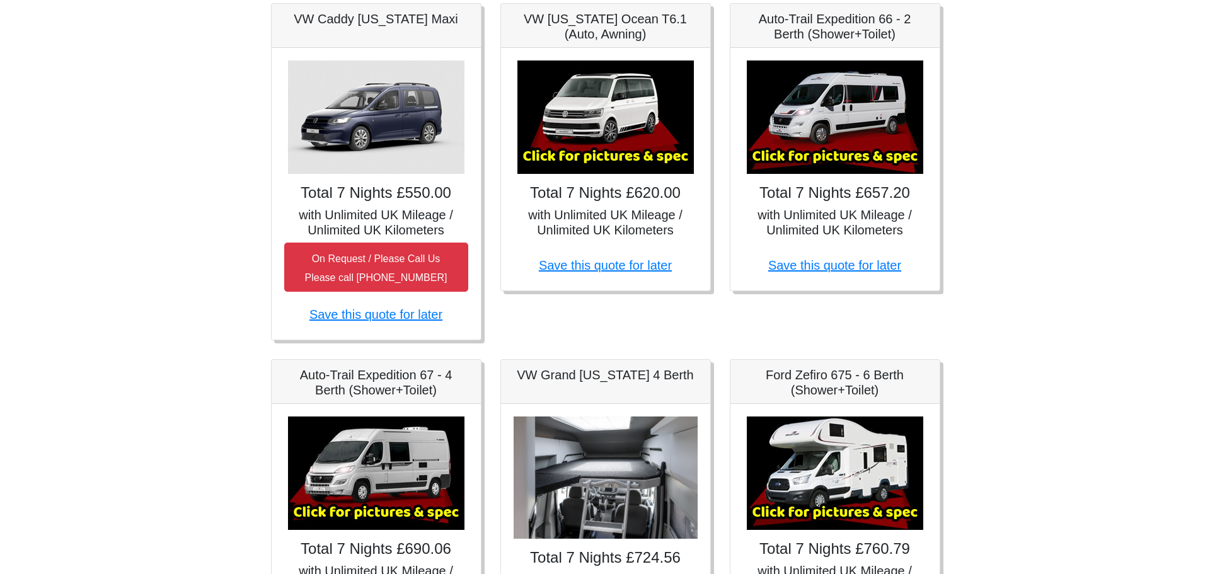
scroll to position [252, 0]
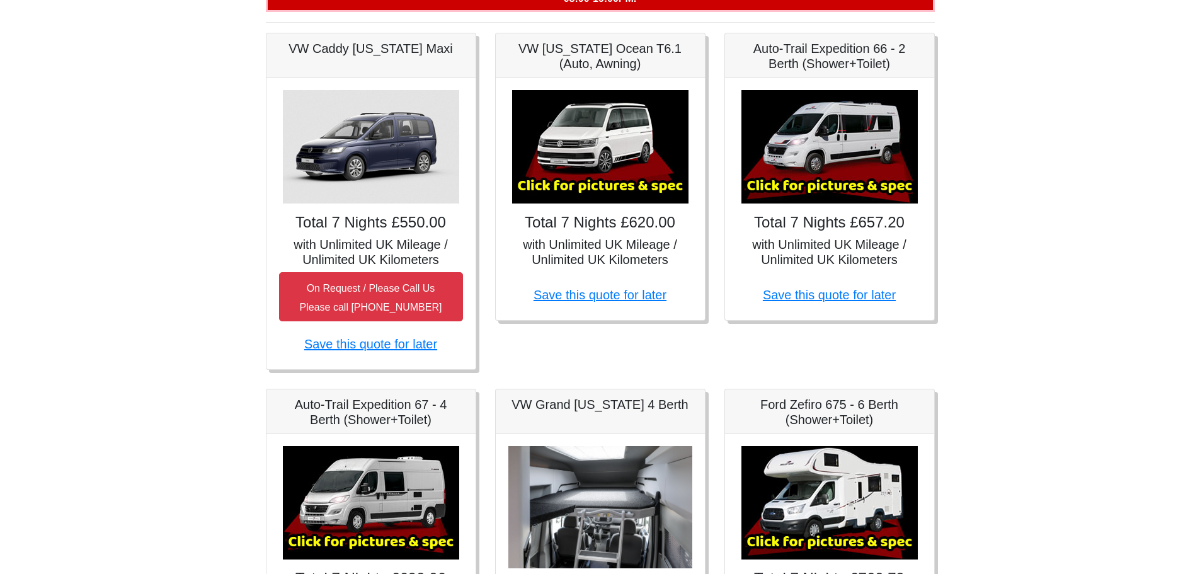
click at [837, 188] on img at bounding box center [829, 146] width 176 height 113
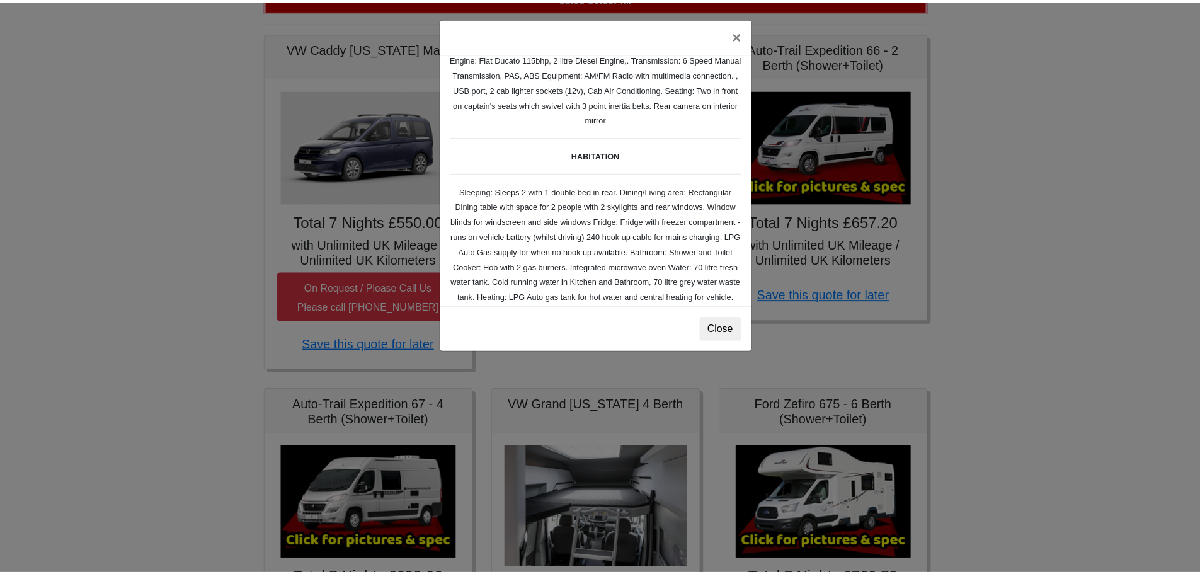
scroll to position [113, 0]
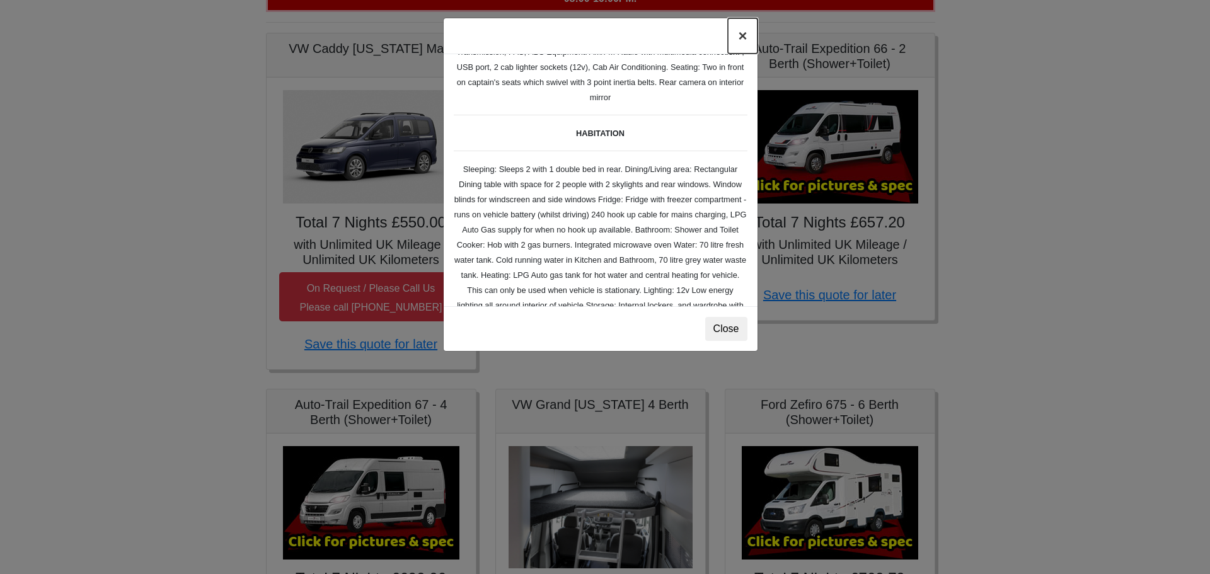
click at [743, 34] on button "×" at bounding box center [742, 35] width 29 height 35
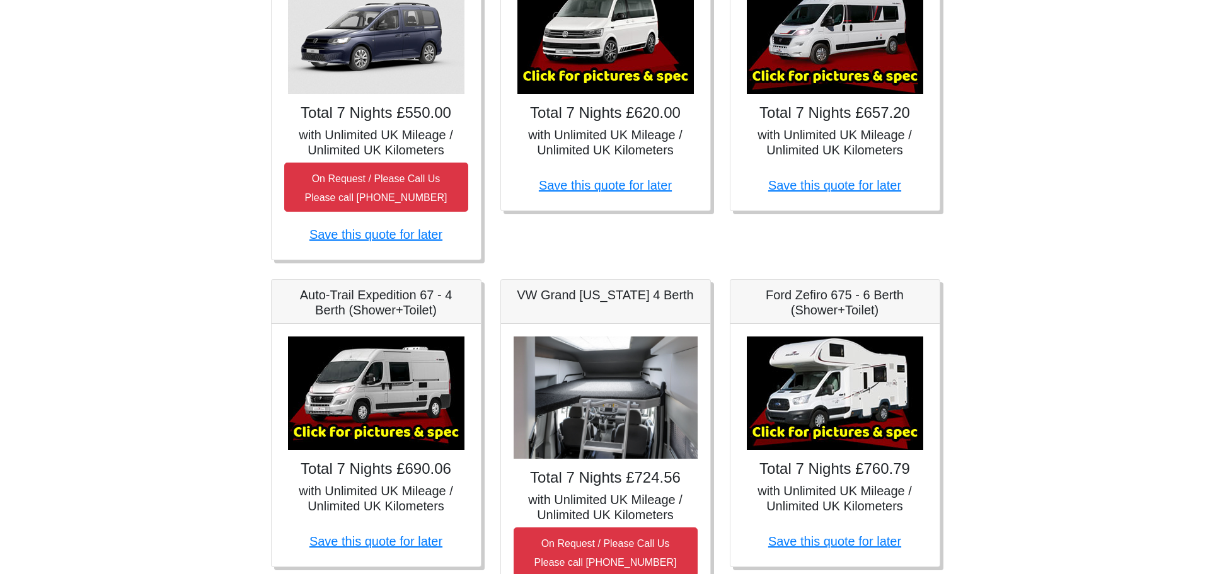
scroll to position [378, 0]
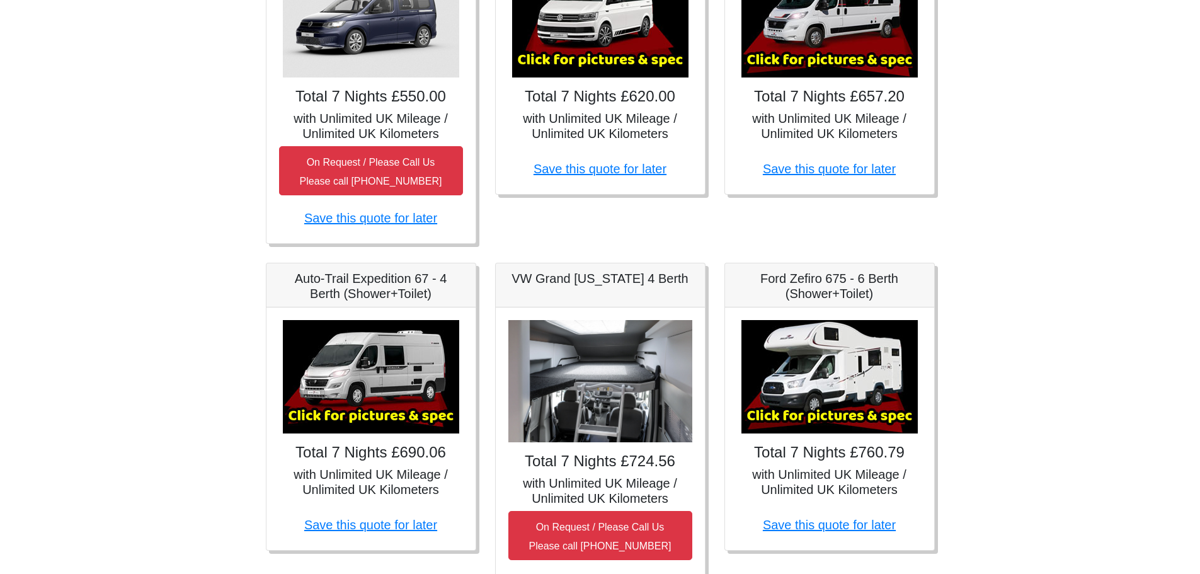
click at [375, 416] on img at bounding box center [371, 376] width 176 height 113
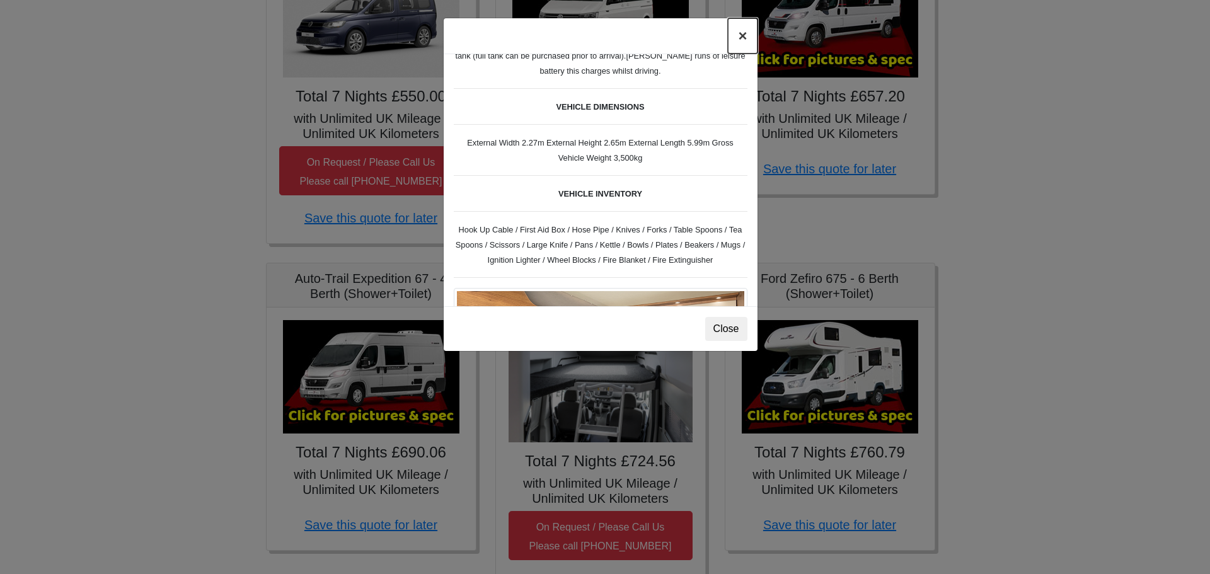
click at [741, 35] on button "×" at bounding box center [742, 35] width 29 height 35
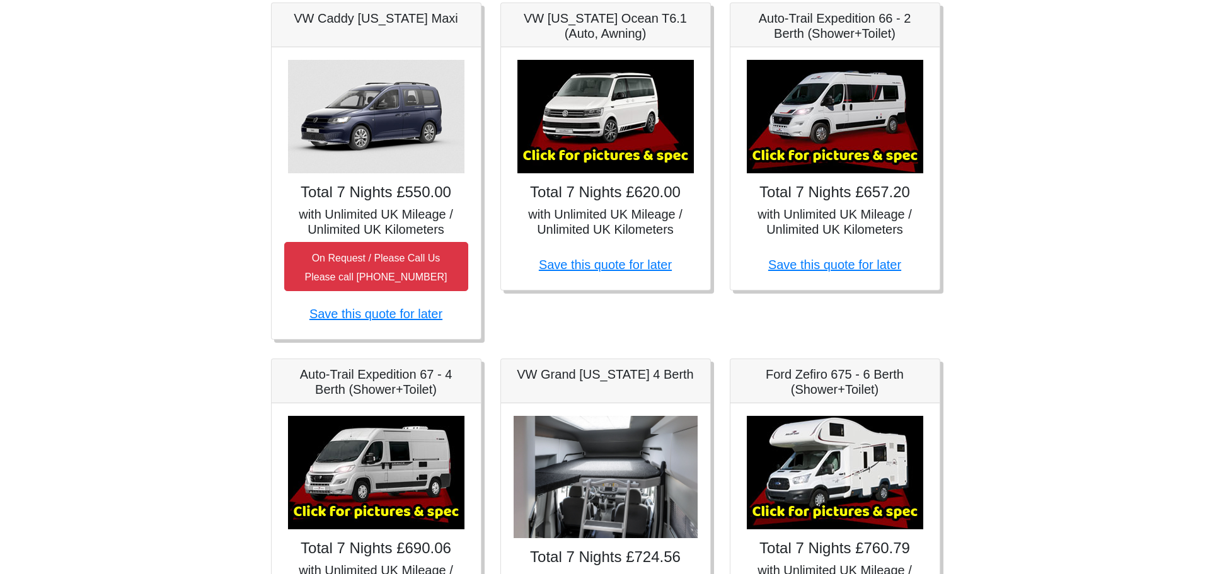
scroll to position [252, 0]
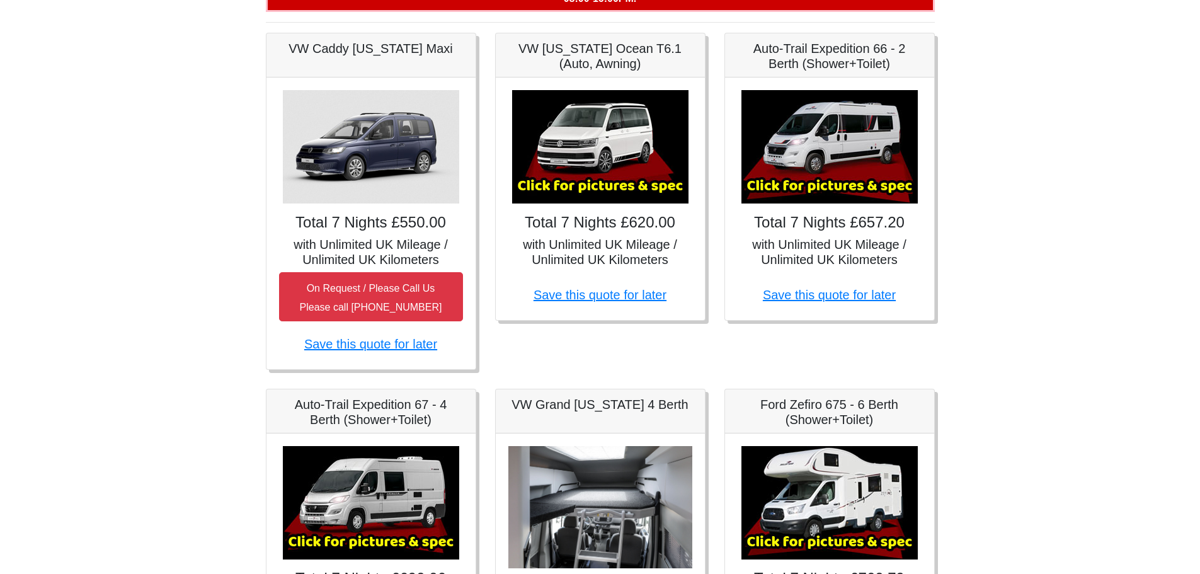
click at [607, 186] on img at bounding box center [600, 146] width 176 height 113
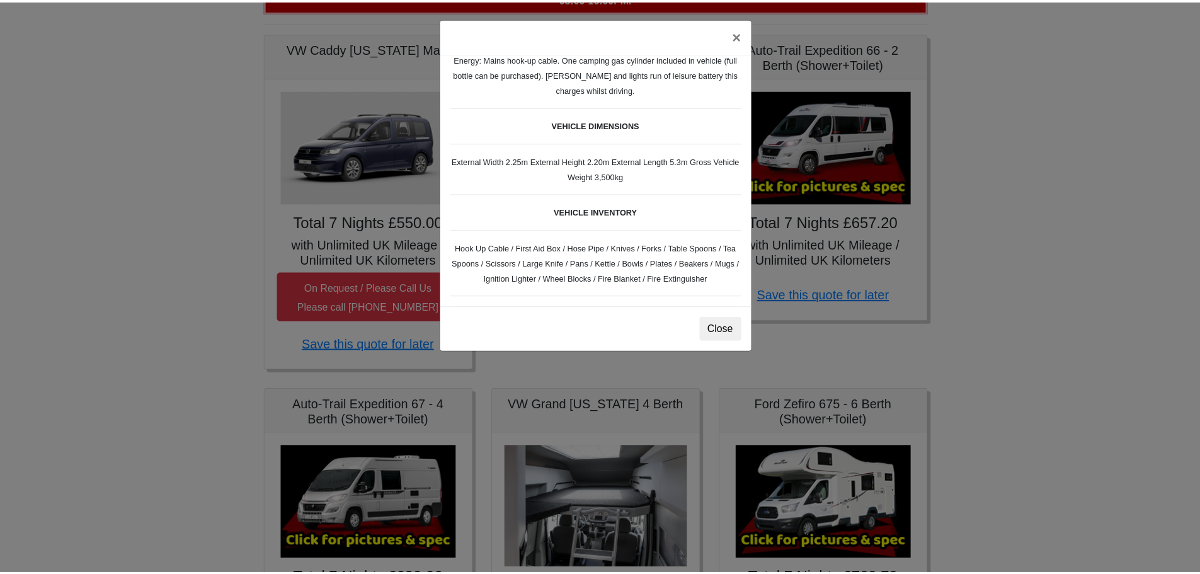
scroll to position [315, 0]
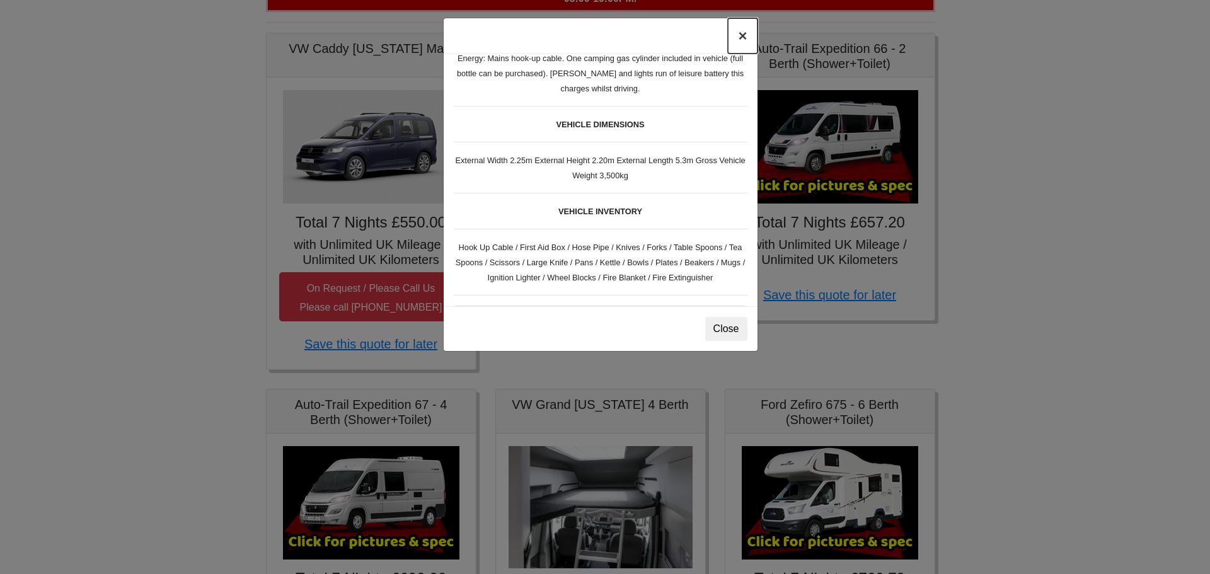
click at [741, 30] on button "×" at bounding box center [742, 35] width 29 height 35
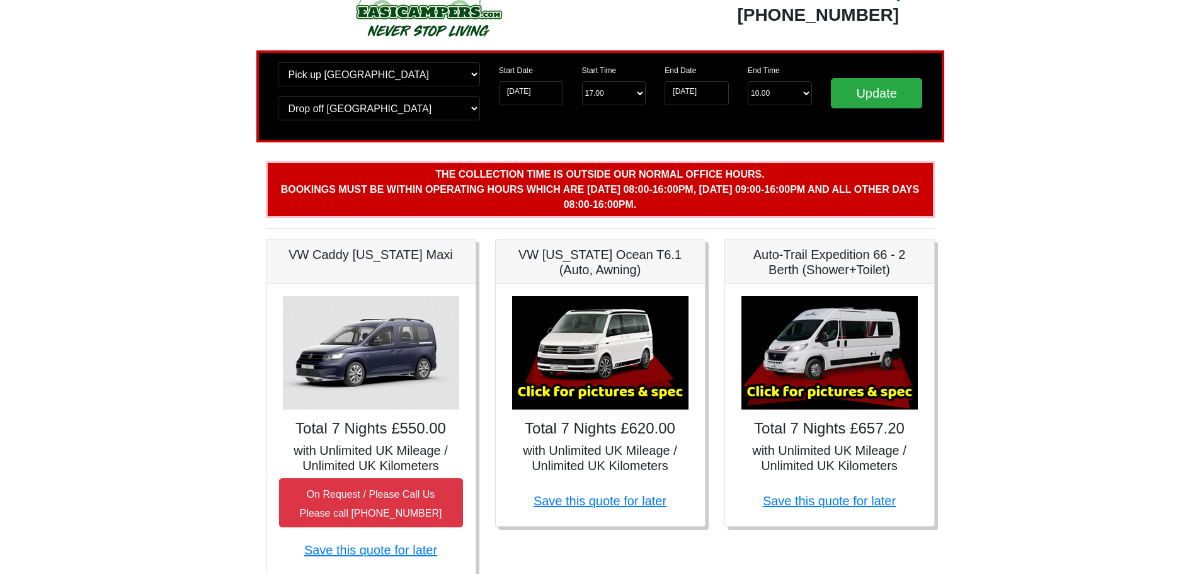
scroll to position [0, 0]
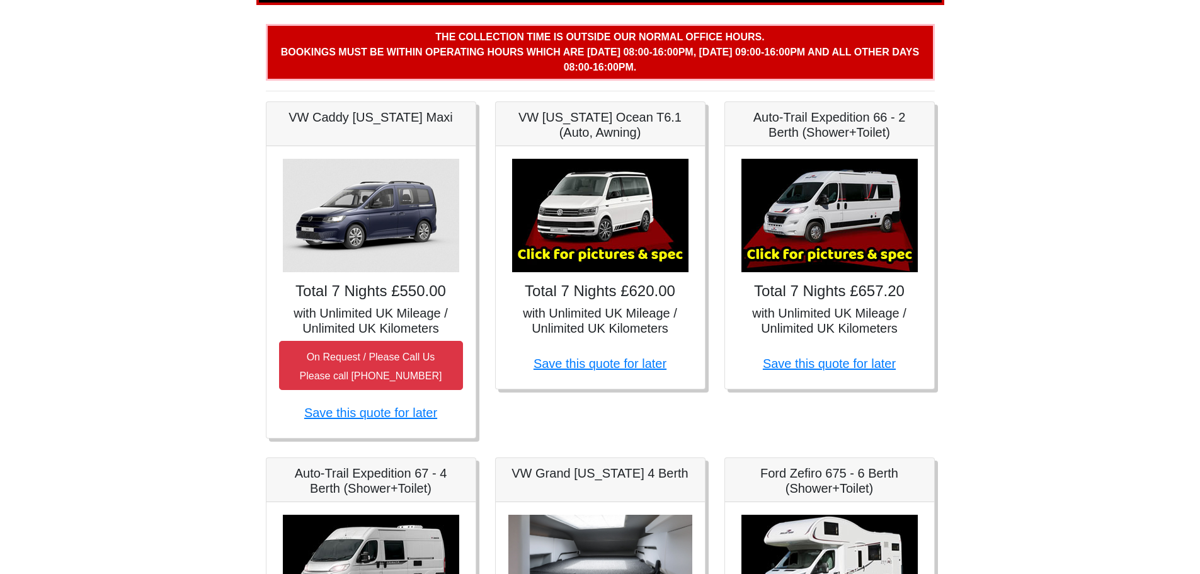
scroll to position [189, 0]
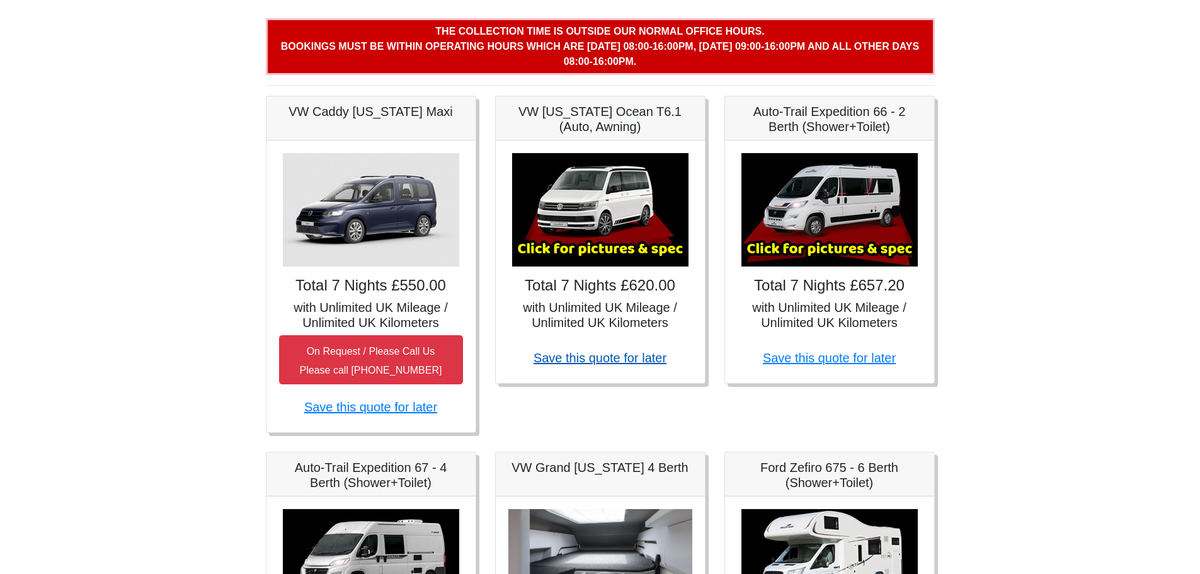
click at [628, 361] on link "Save this quote for later" at bounding box center [600, 358] width 133 height 14
